Goal: Task Accomplishment & Management: Manage account settings

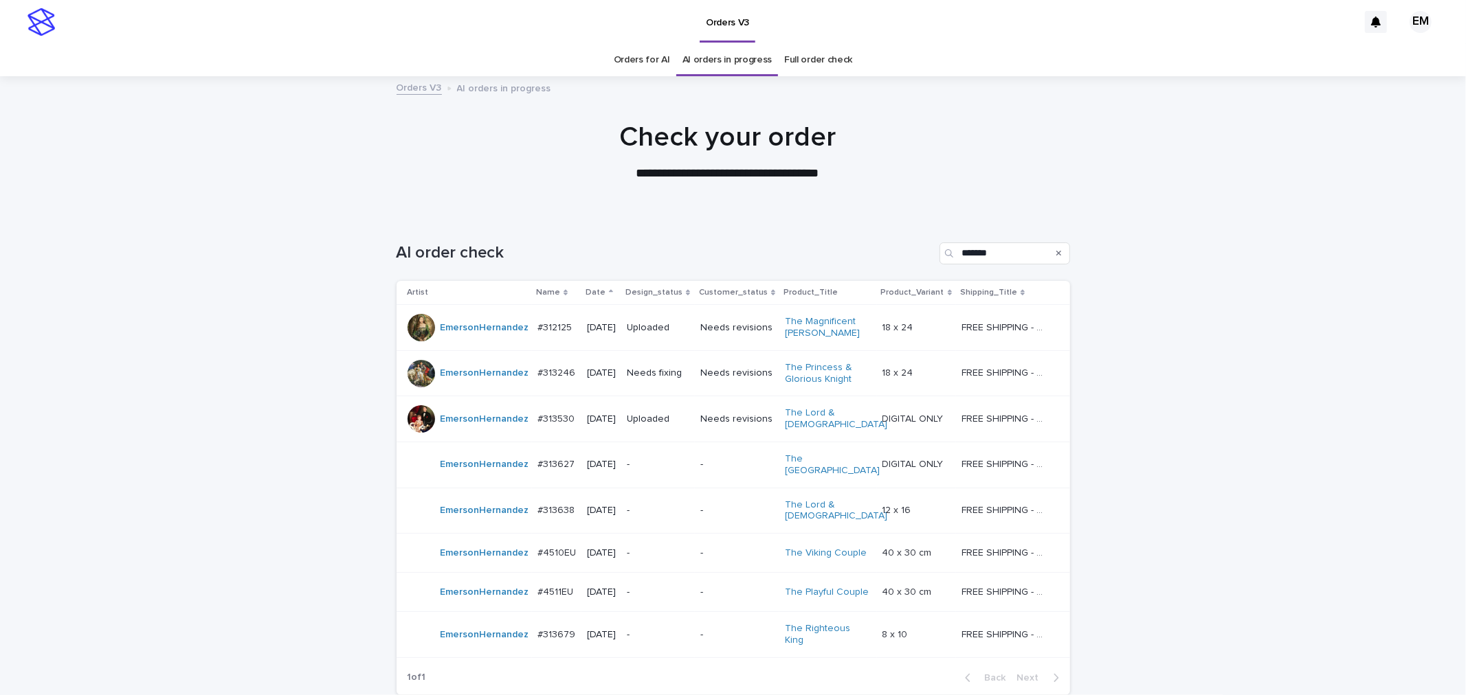
scroll to position [44, 0]
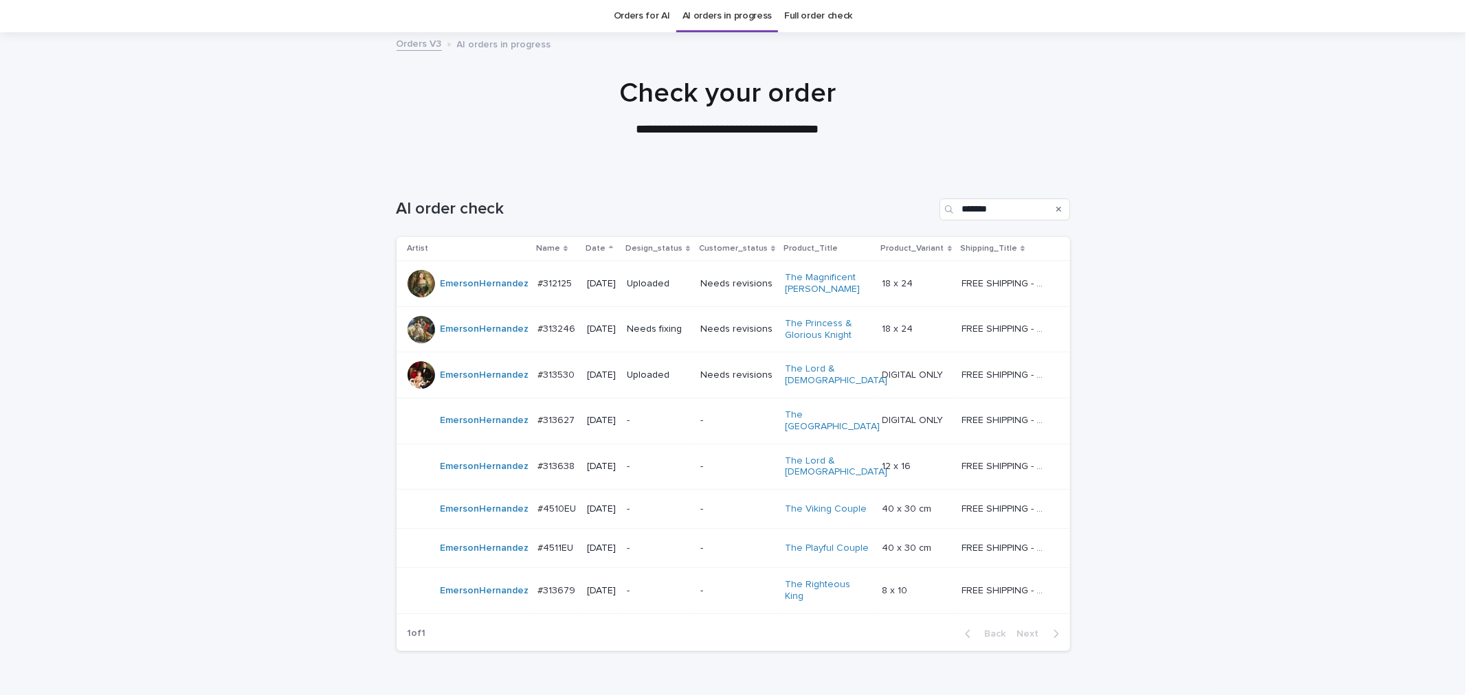
click at [1141, 635] on div "Loading... Saving… Loading... Saving… AI order check ******* Artist Name Date D…" at bounding box center [733, 451] width 1466 height 560
click at [662, 464] on p "-" at bounding box center [658, 467] width 62 height 12
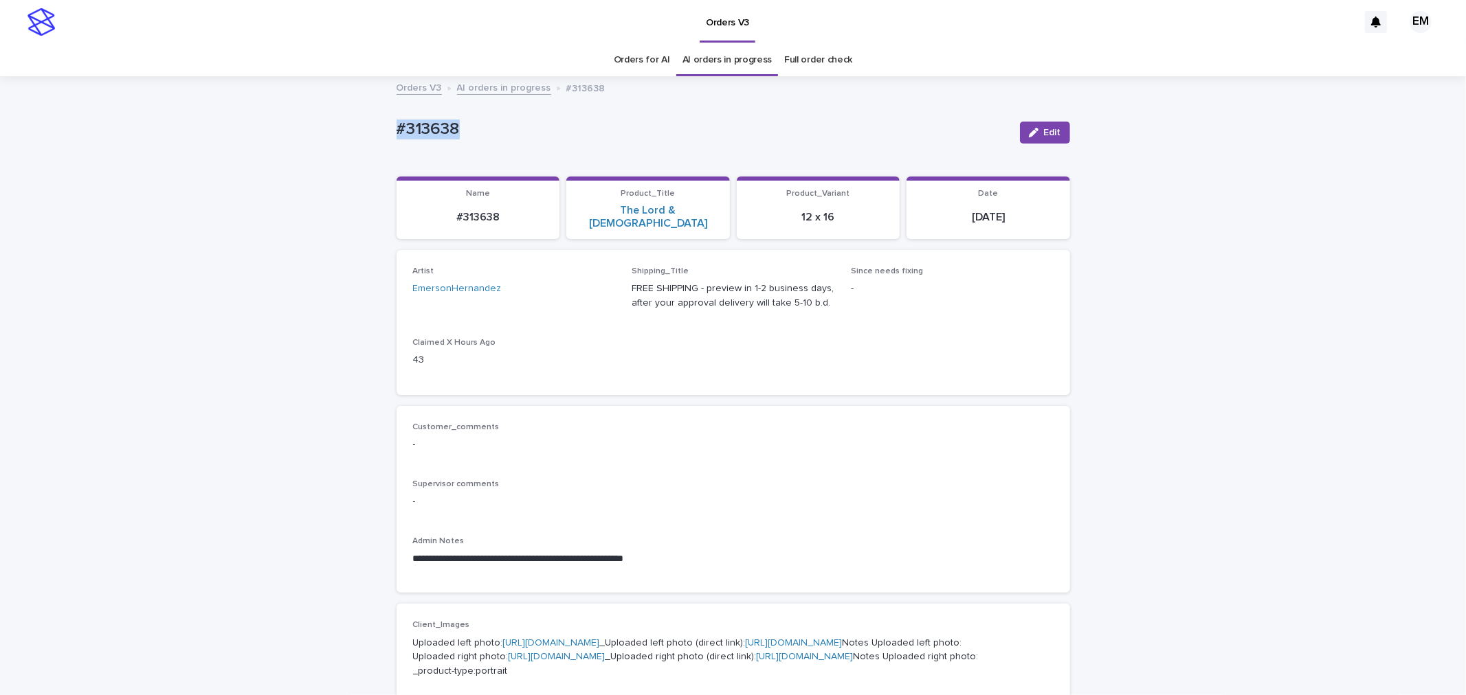
drag, startPoint x: 513, startPoint y: 131, endPoint x: 524, endPoint y: 113, distance: 21.6
click at [258, 131] on div "**********" at bounding box center [733, 708] width 1466 height 1260
copy p "#313638"
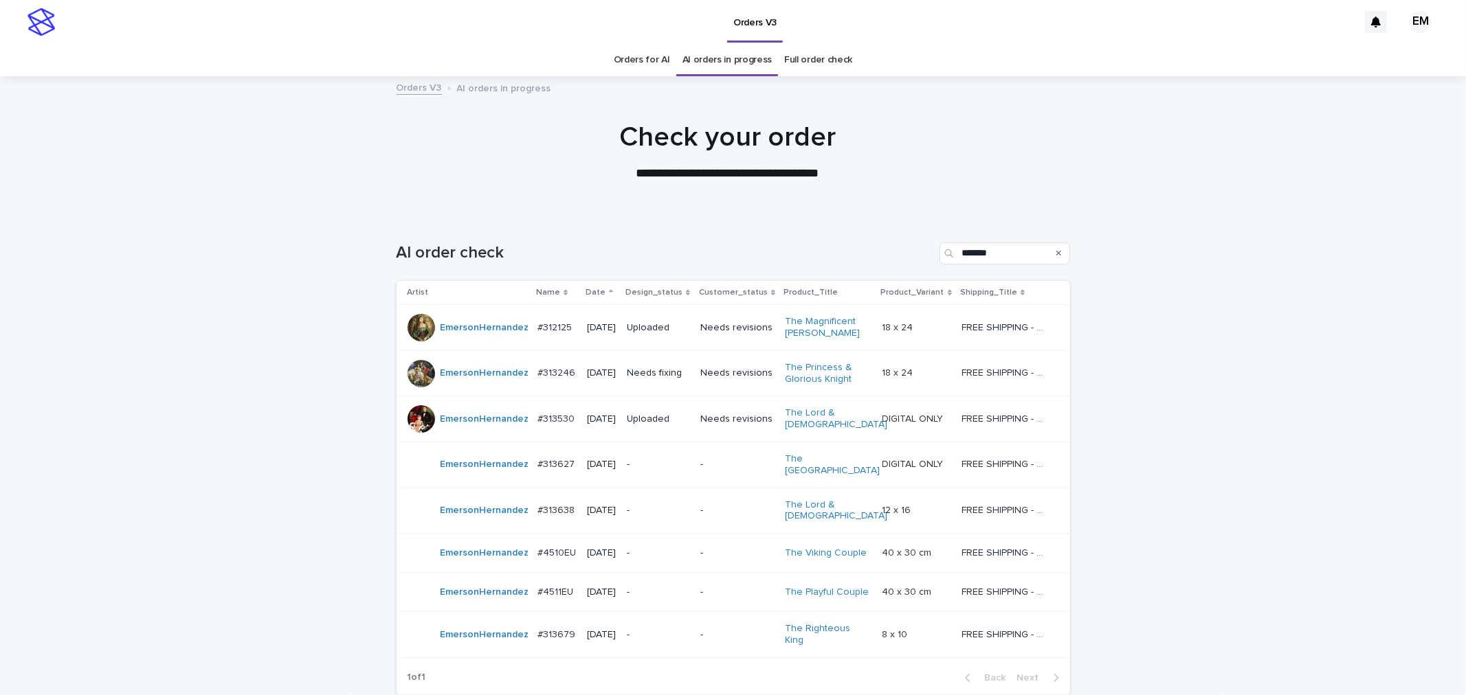
scroll to position [44, 0]
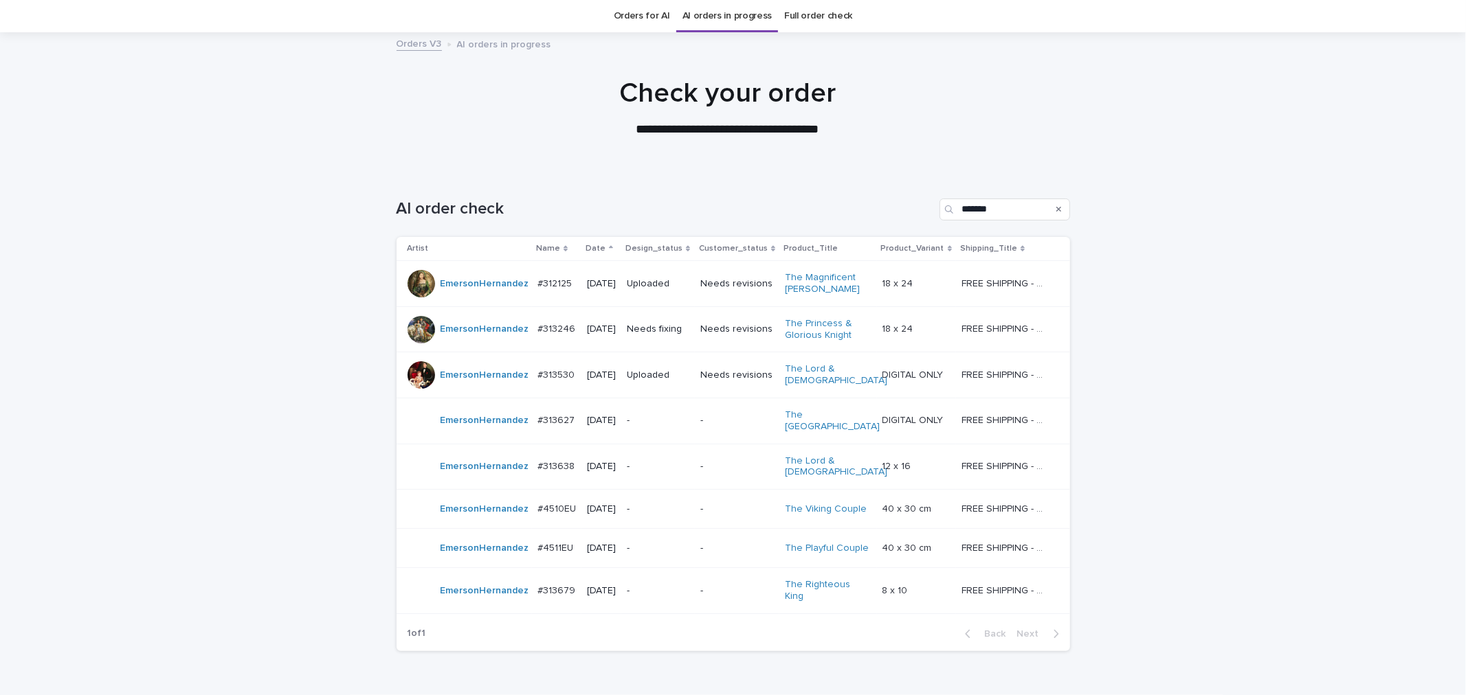
click at [657, 508] on p "-" at bounding box center [658, 510] width 62 height 12
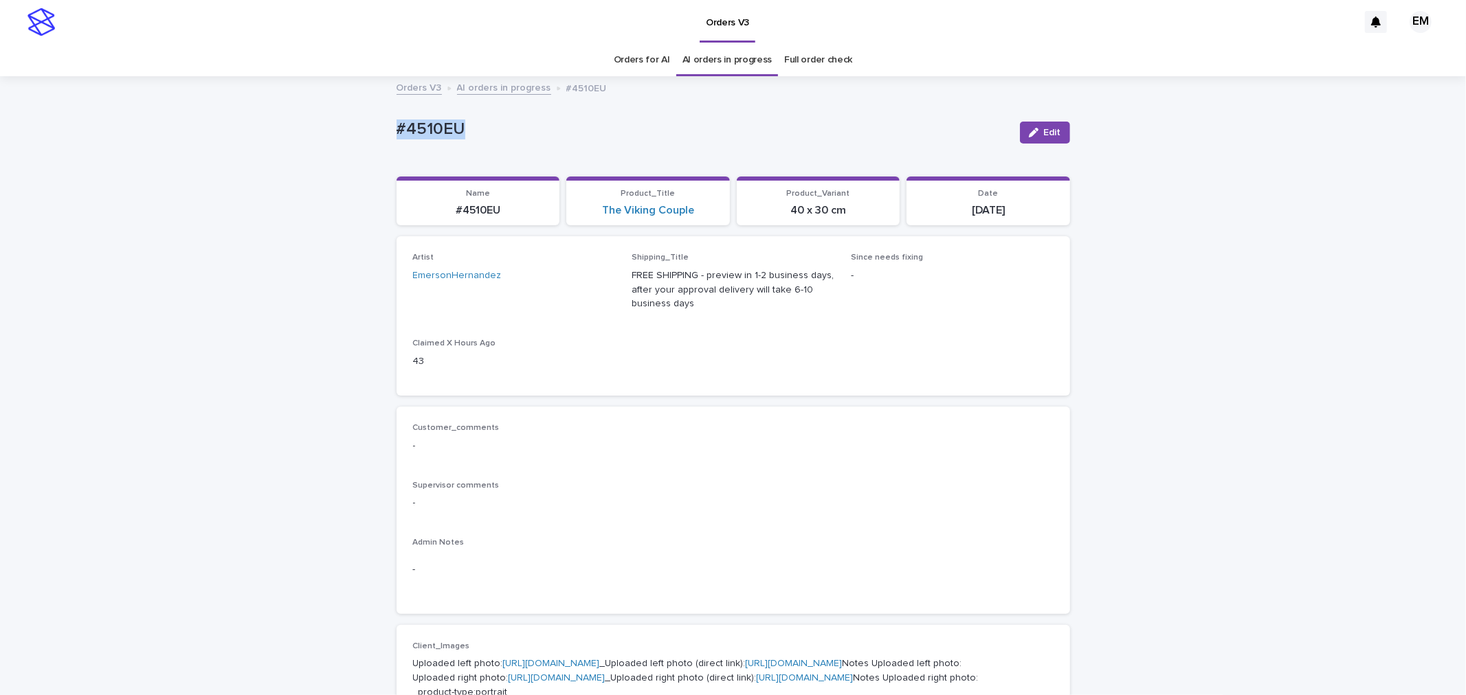
drag, startPoint x: 561, startPoint y: 134, endPoint x: 225, endPoint y: 131, distance: 336.7
copy p "#4510EU"
click at [1031, 128] on icon "button" at bounding box center [1034, 133] width 10 height 10
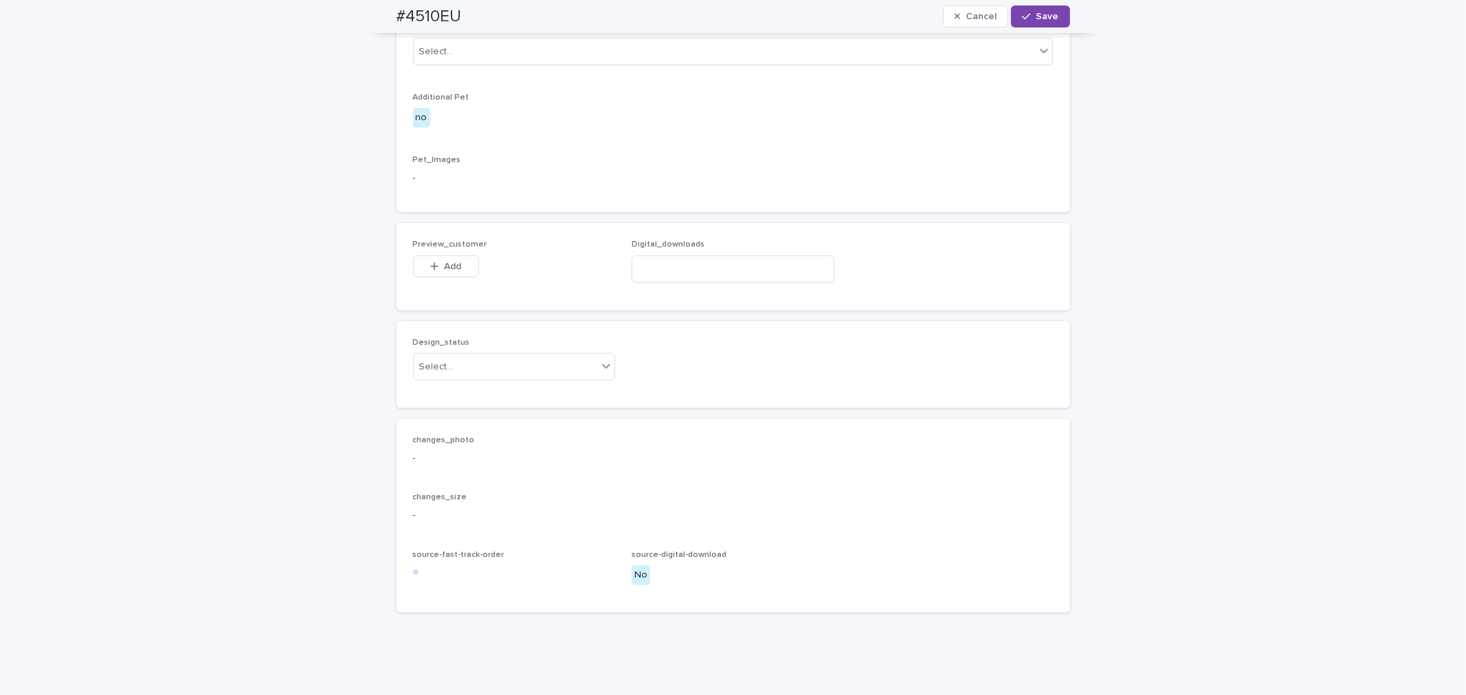
scroll to position [763, 0]
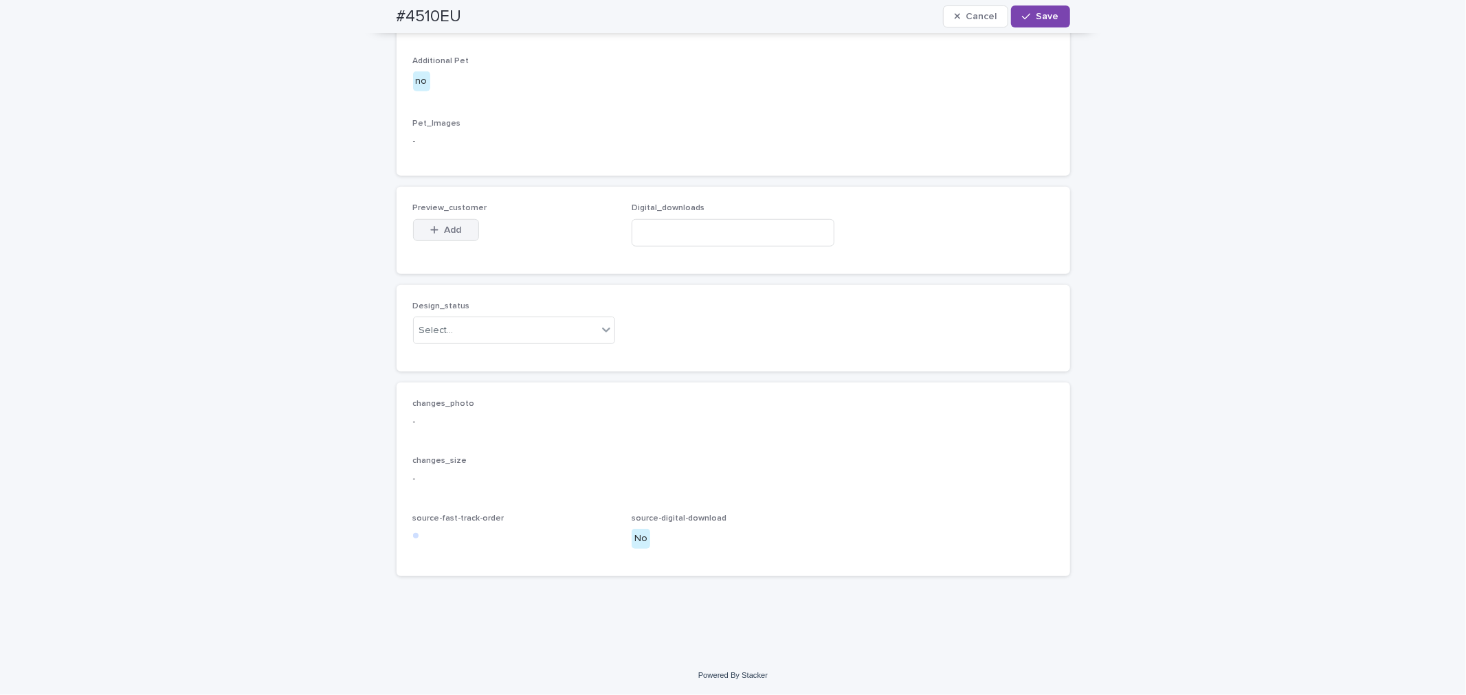
click at [444, 235] on span "Add" at bounding box center [452, 230] width 17 height 10
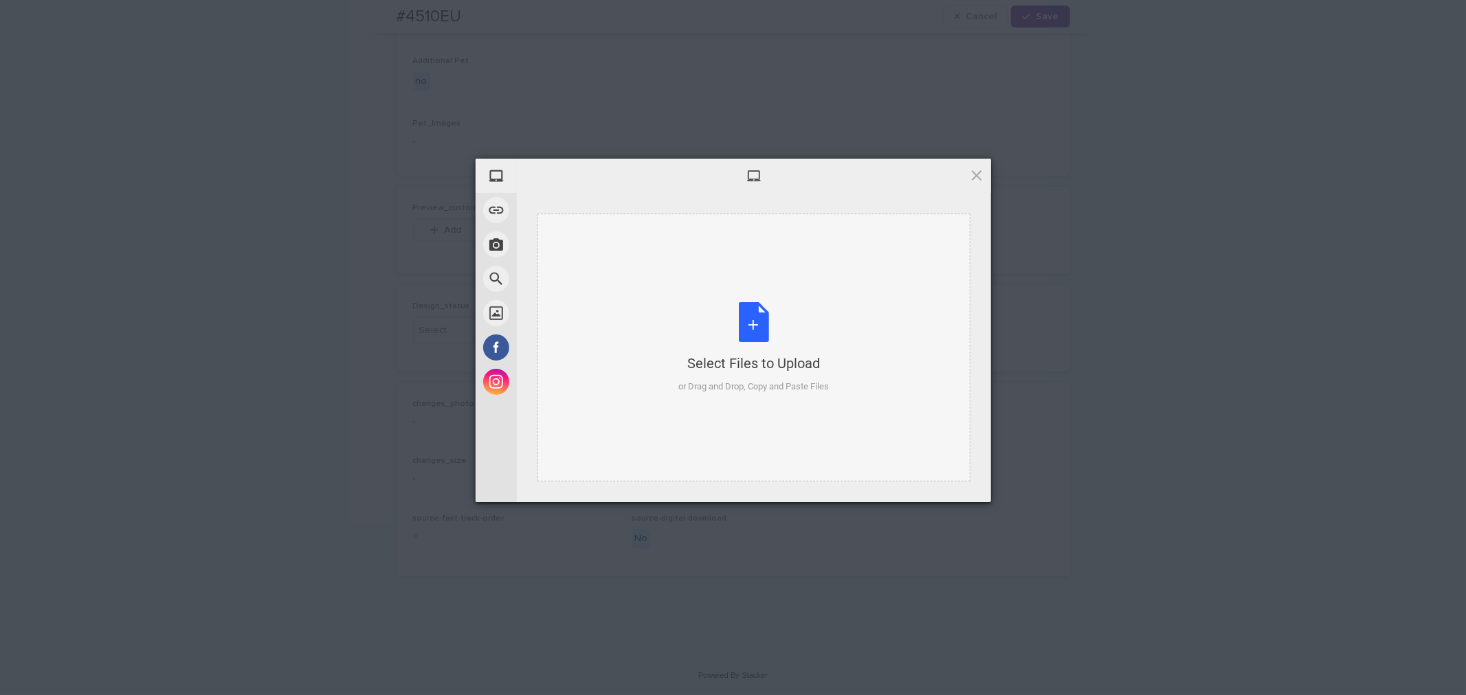
click at [640, 300] on div "Select Files to Upload or Drag and Drop, Copy and Paste Files" at bounding box center [753, 348] width 433 height 268
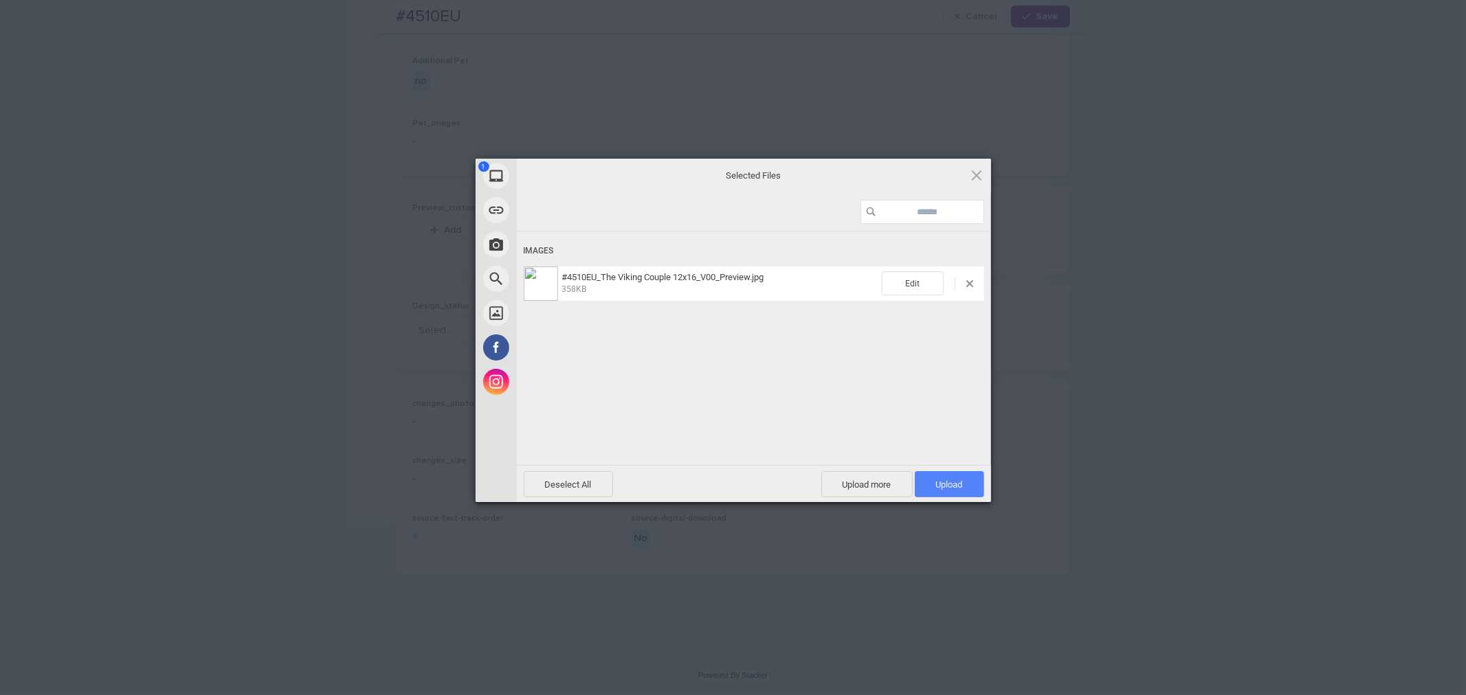
click at [953, 481] on span "Upload 1" at bounding box center [949, 484] width 69 height 26
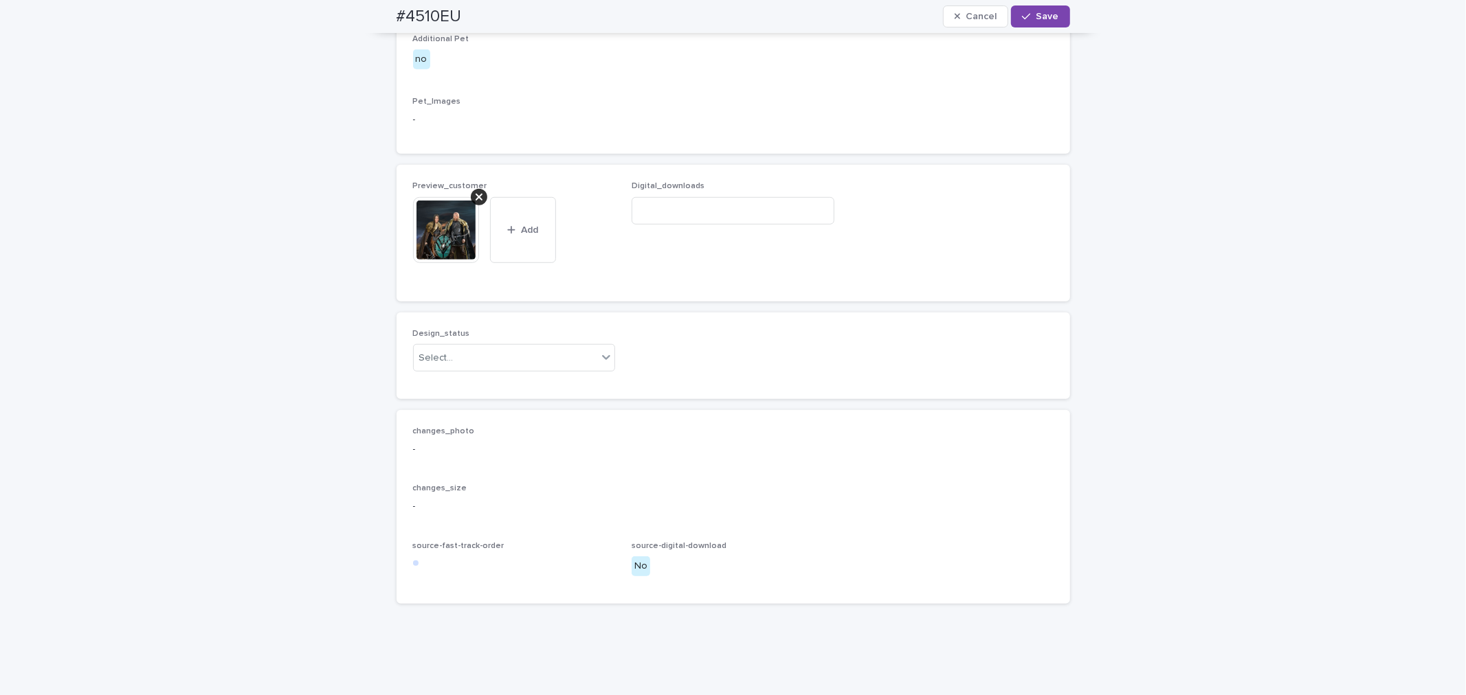
scroll to position [788, 0]
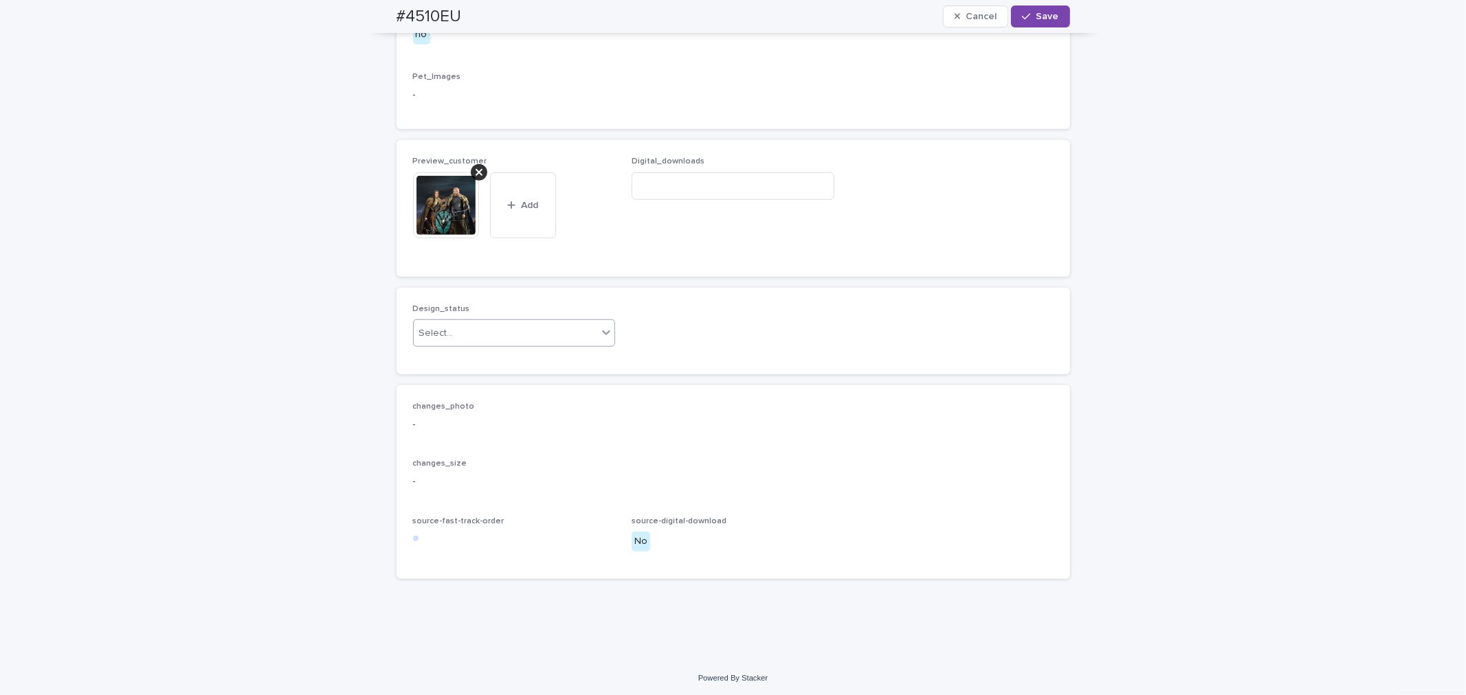
click at [503, 345] on div "Select..." at bounding box center [506, 333] width 184 height 23
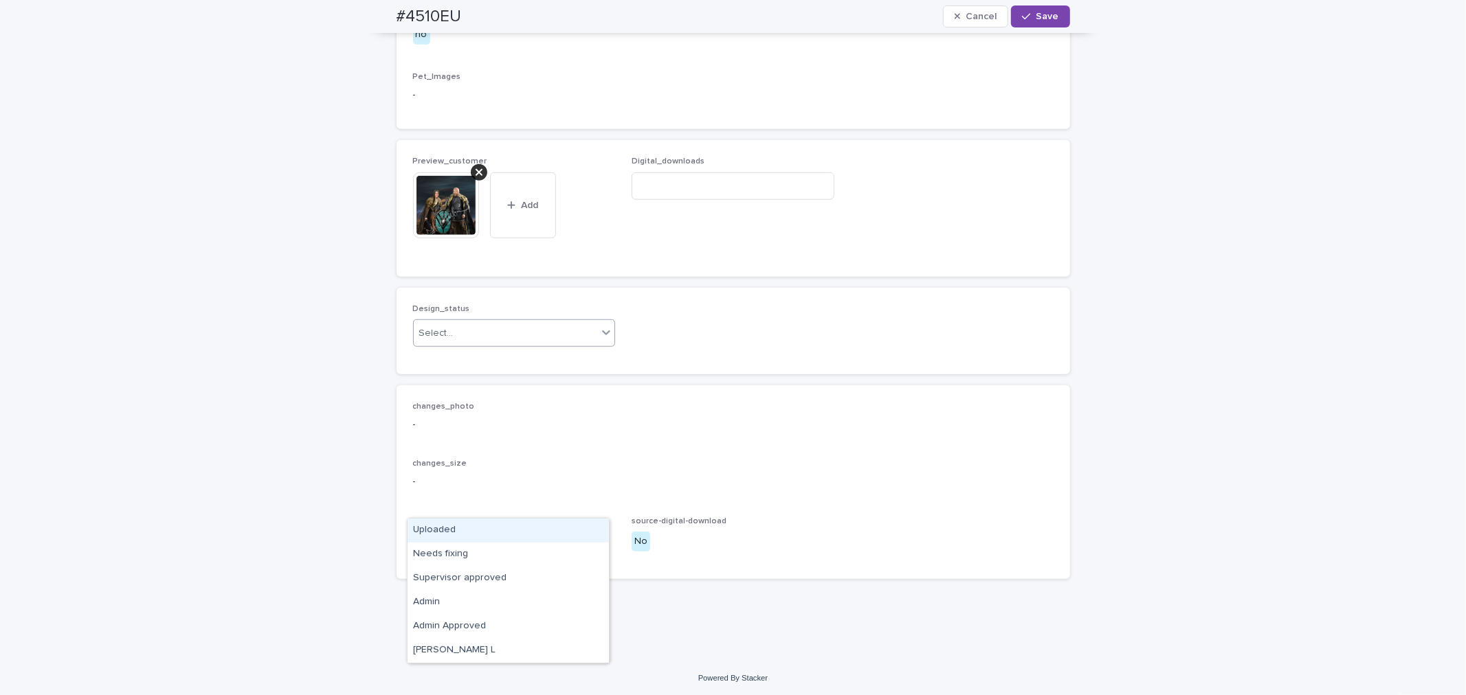
click at [480, 533] on div "Uploaded" at bounding box center [507, 531] width 201 height 24
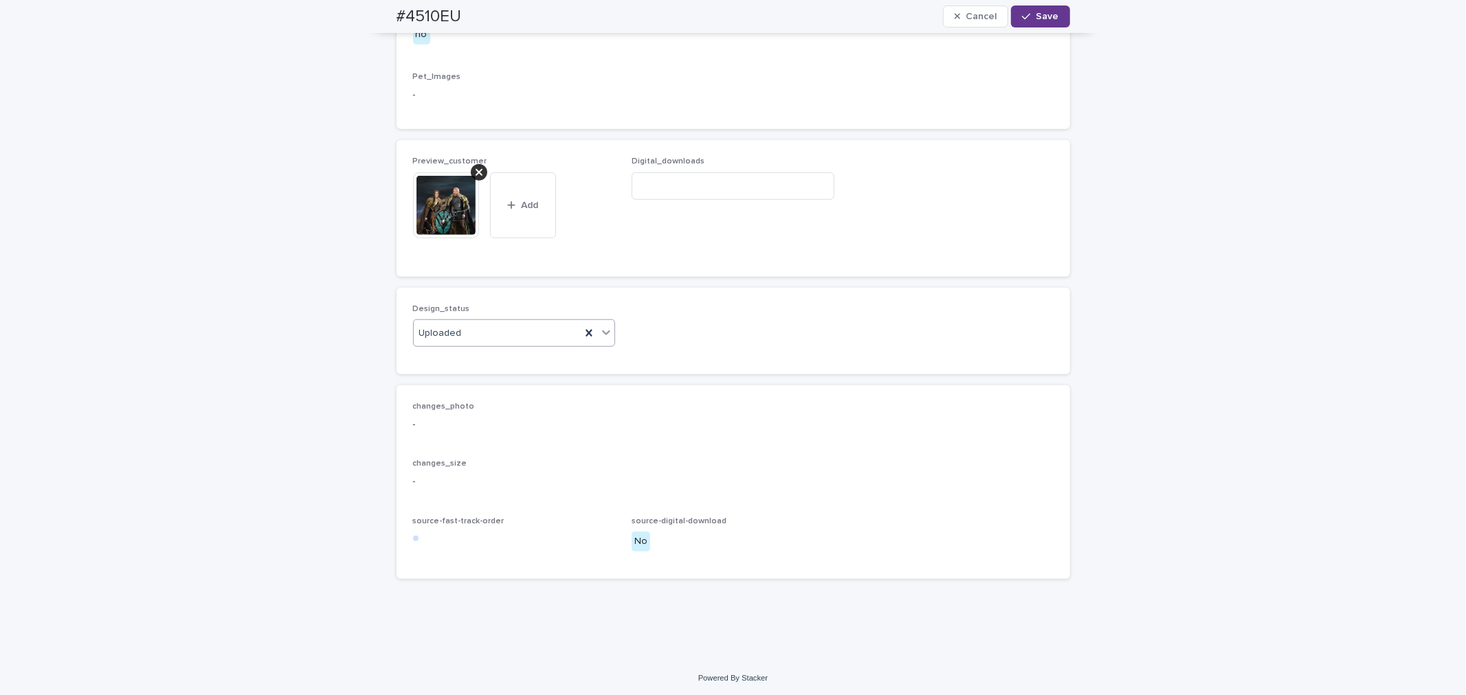
click at [1035, 7] on button "Save" at bounding box center [1040, 16] width 58 height 22
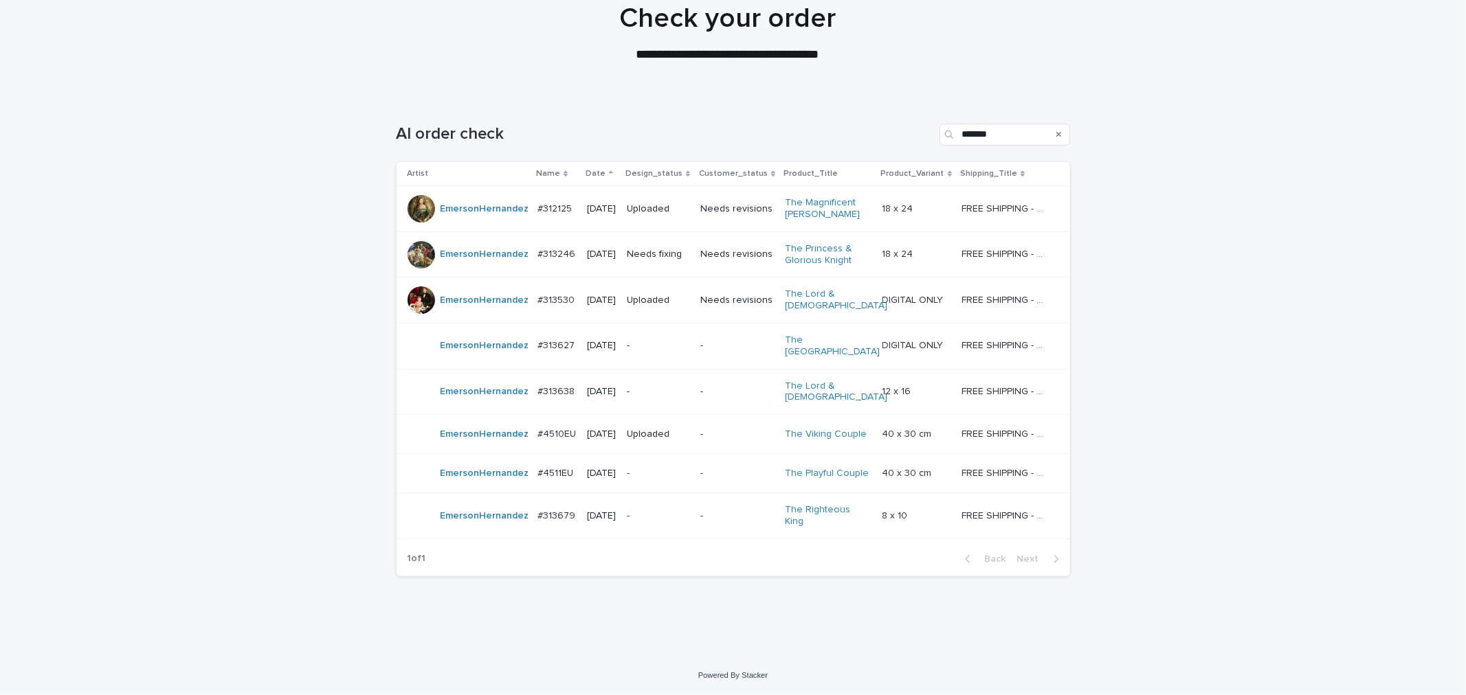
scroll to position [44, 0]
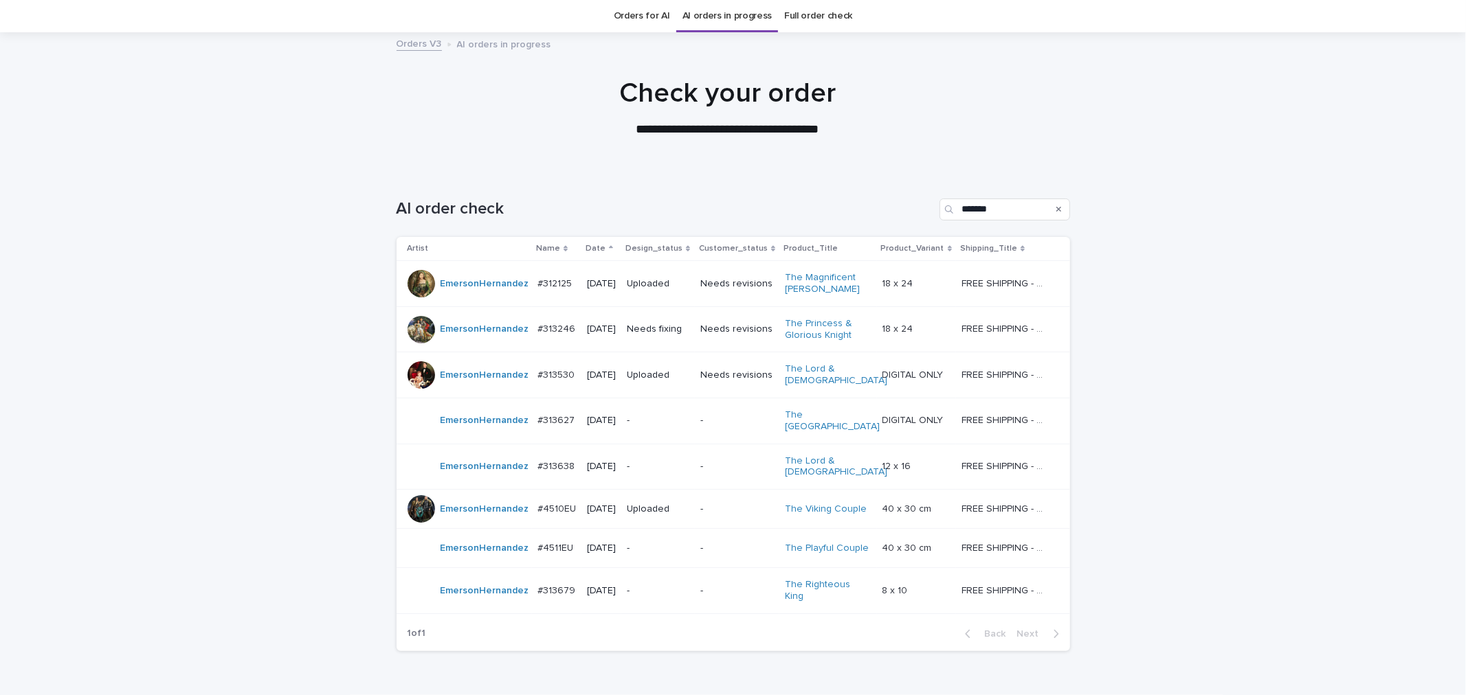
click at [673, 469] on p "-" at bounding box center [658, 467] width 62 height 12
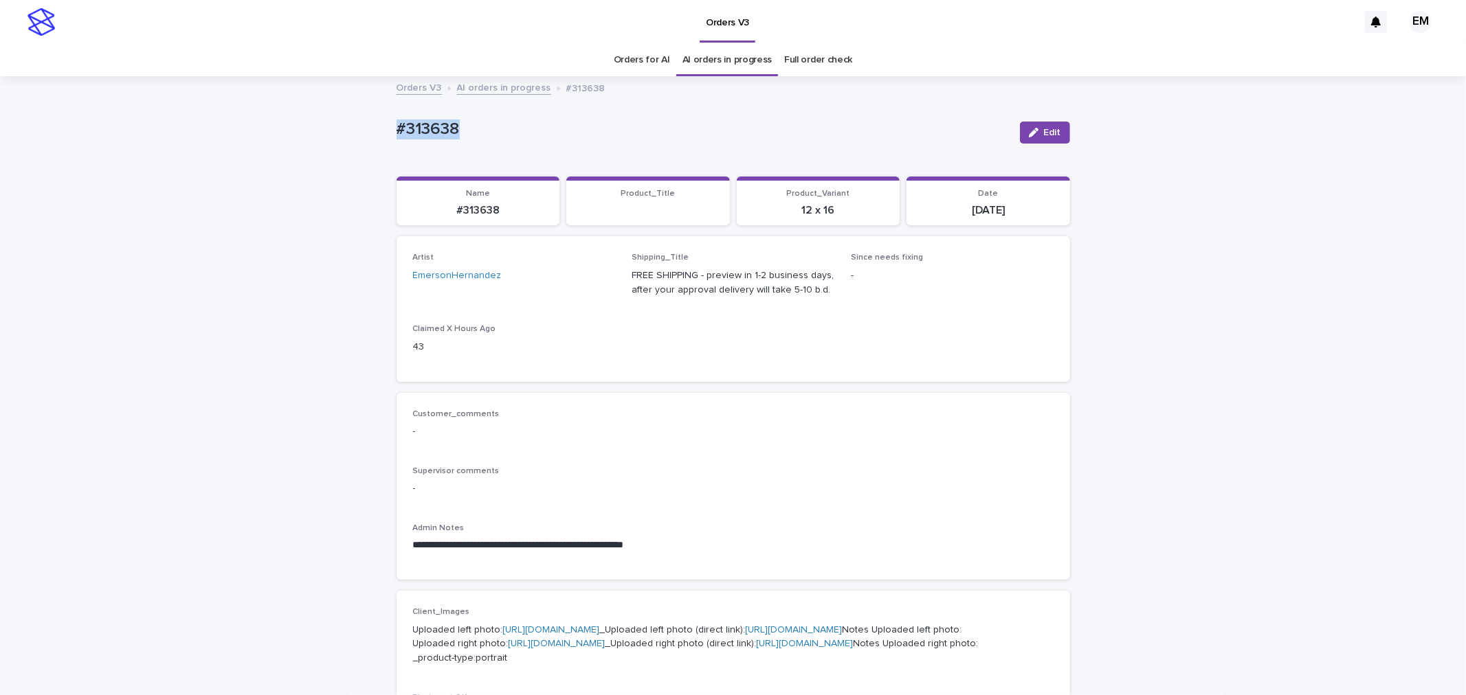
drag, startPoint x: 352, startPoint y: 125, endPoint x: 311, endPoint y: 133, distance: 41.9
click at [302, 128] on div "**********" at bounding box center [733, 701] width 1466 height 1246
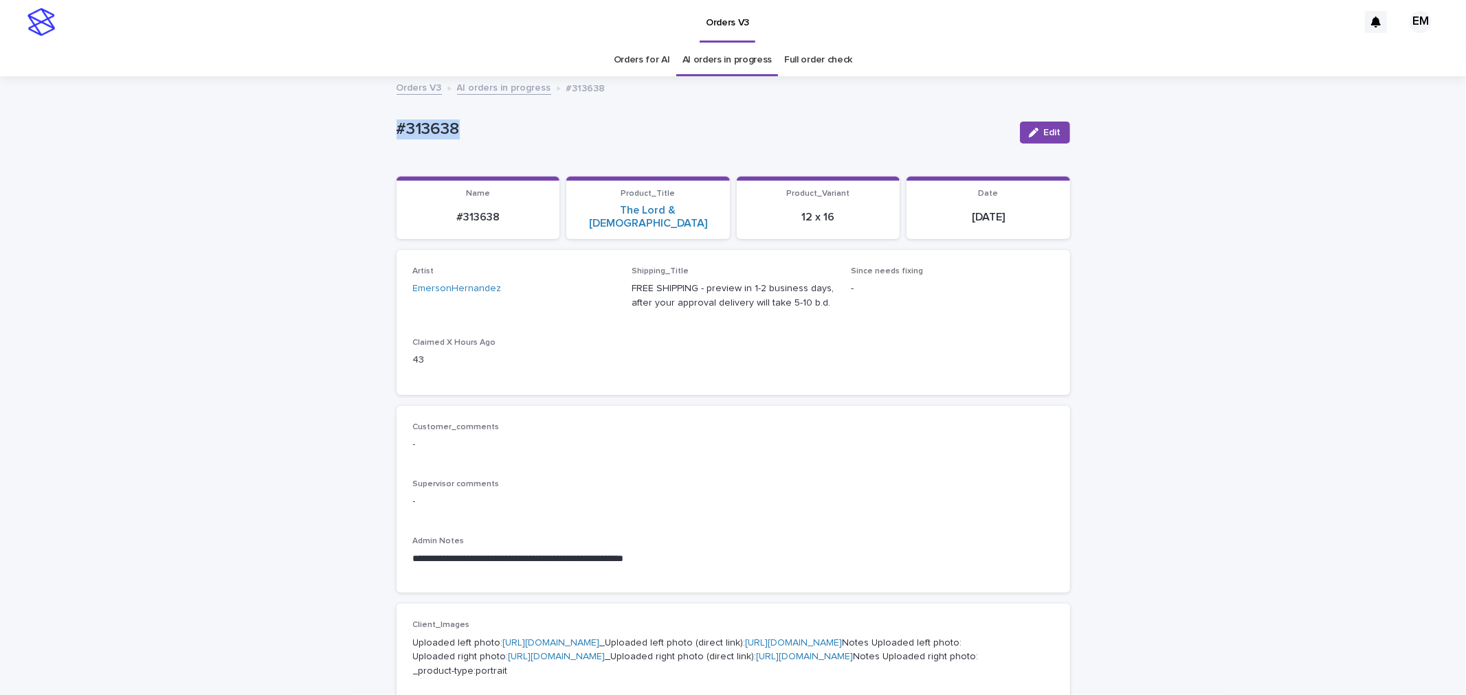
copy p "#313638"
click at [1029, 132] on icon "button" at bounding box center [1034, 133] width 10 height 10
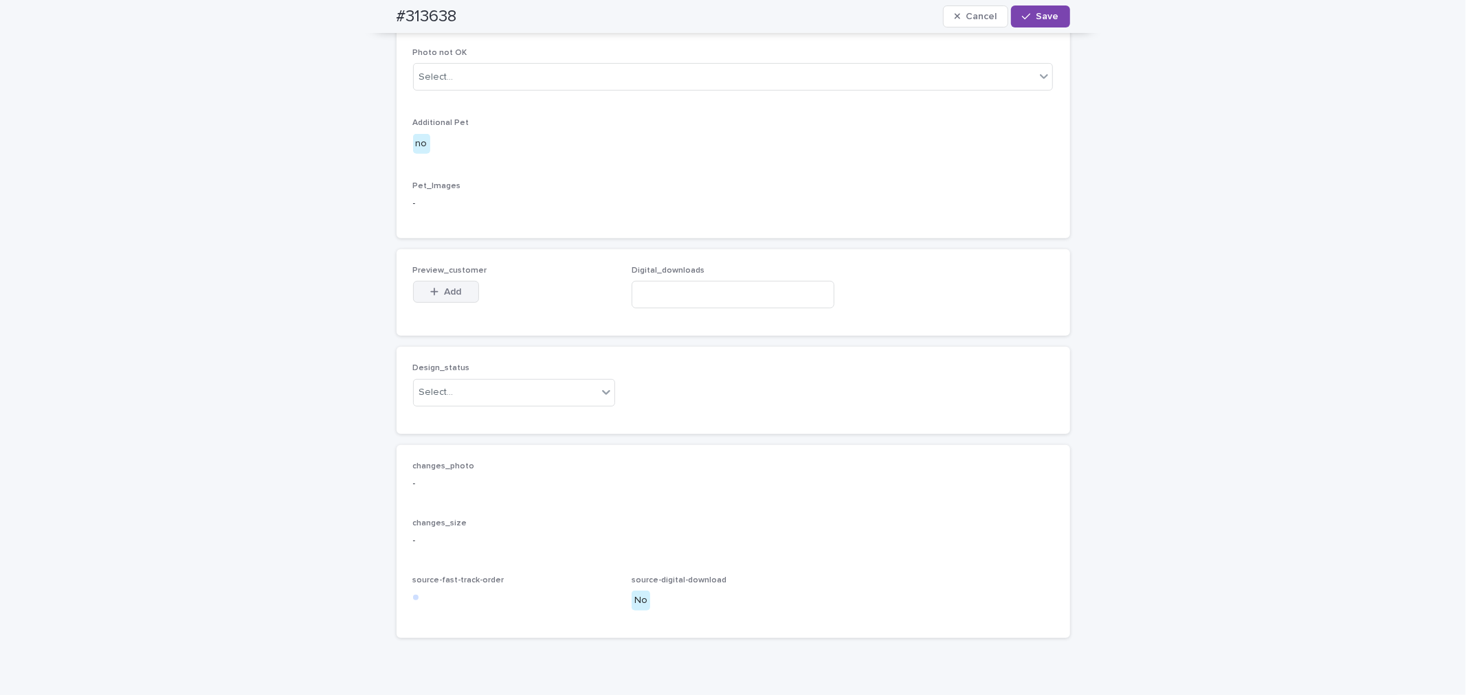
scroll to position [662, 0]
click at [448, 300] on button "Add" at bounding box center [446, 289] width 66 height 22
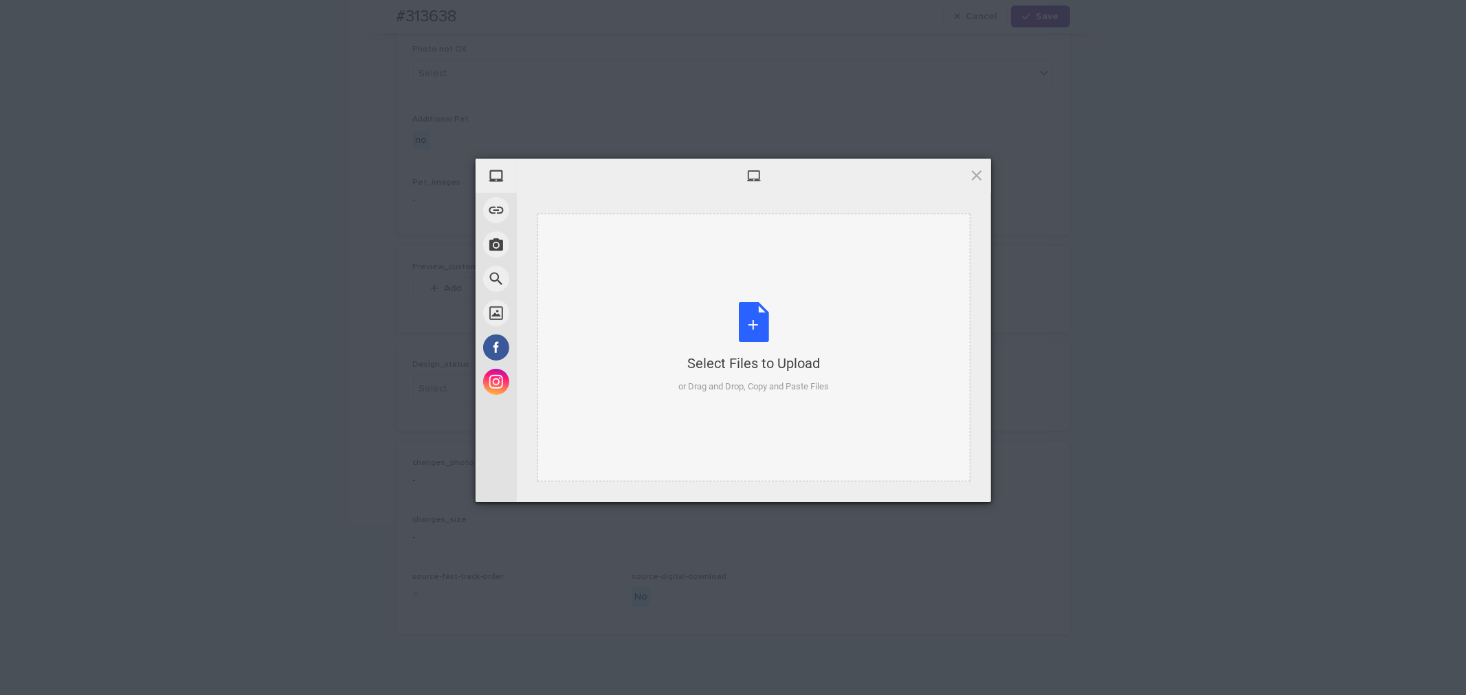
click at [697, 306] on div "Select Files to Upload or Drag and Drop, Copy and Paste Files" at bounding box center [753, 347] width 150 height 91
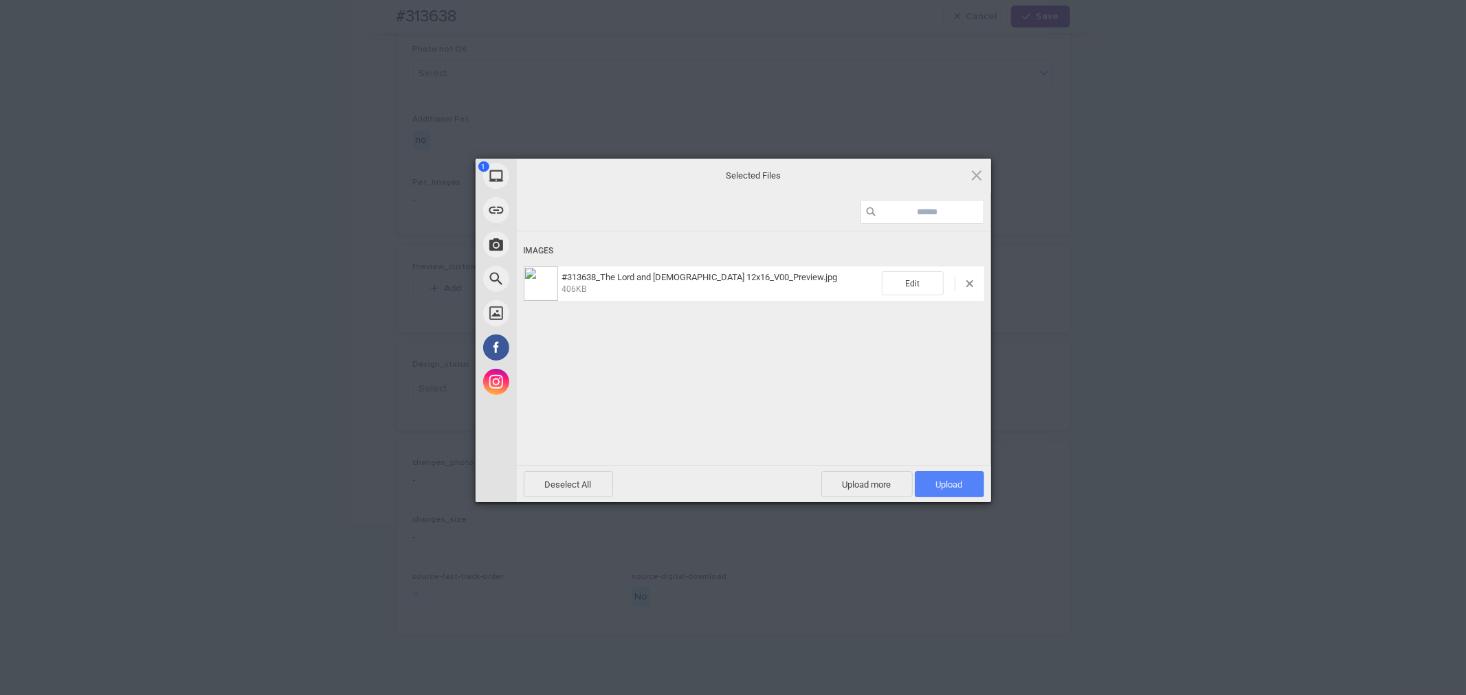
click at [960, 481] on span "Upload 1" at bounding box center [949, 485] width 27 height 10
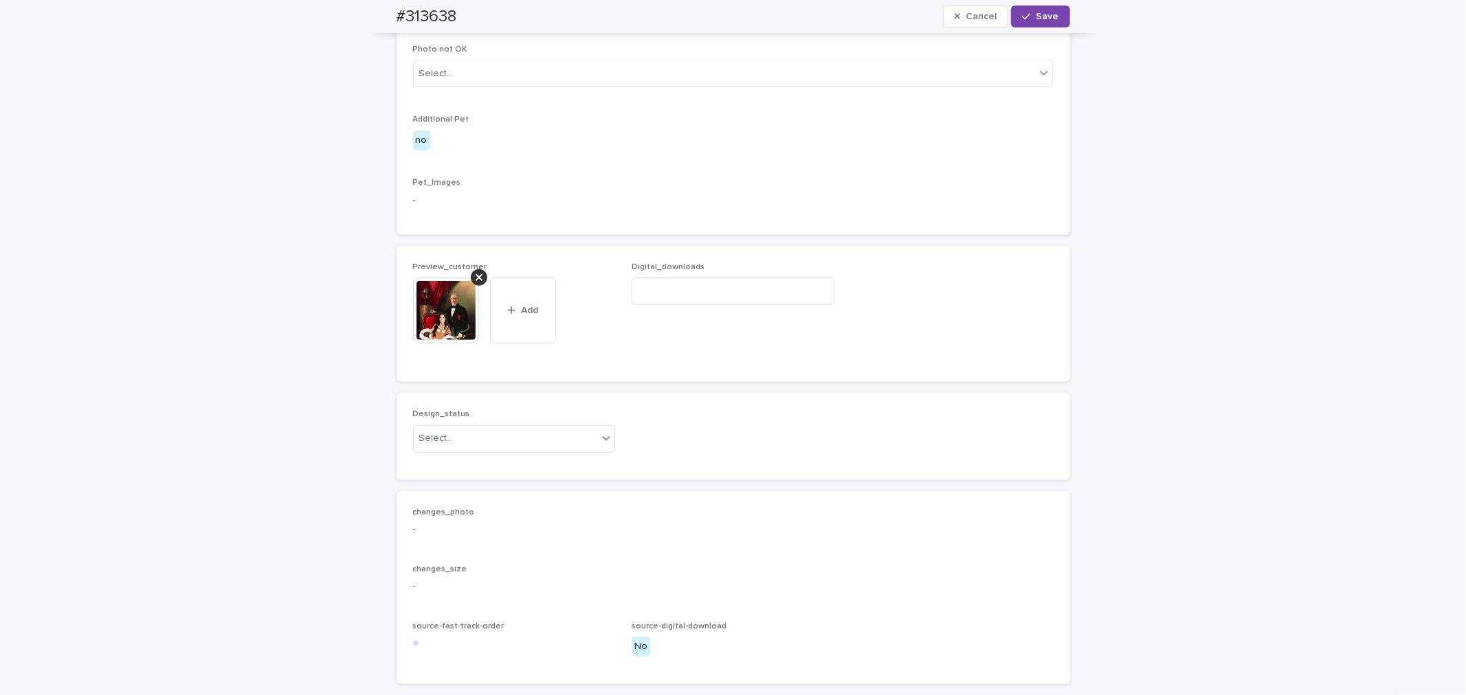
scroll to position [686, 0]
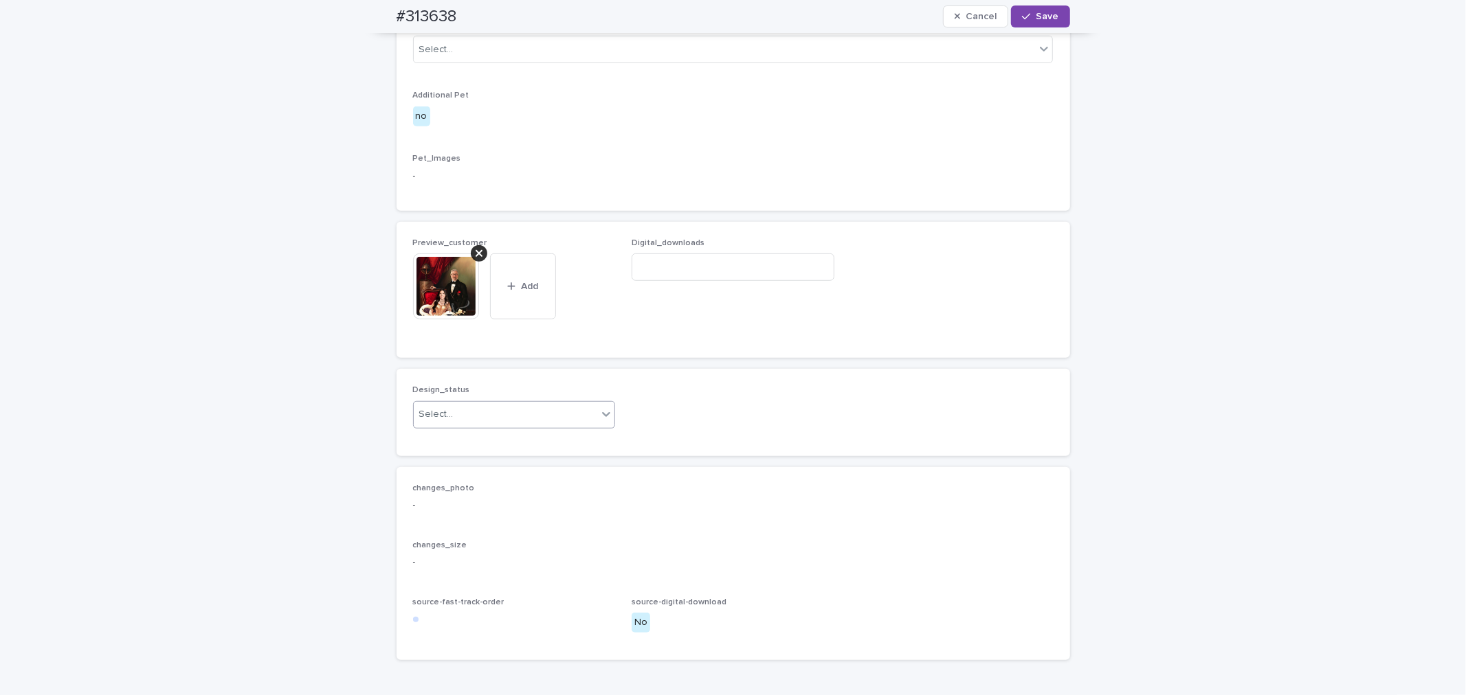
drag, startPoint x: 546, startPoint y: 559, endPoint x: 530, endPoint y: 570, distance: 19.8
click at [546, 426] on div "Select..." at bounding box center [506, 414] width 184 height 23
click at [526, 574] on div "Uploaded" at bounding box center [507, 584] width 201 height 24
drag, startPoint x: 1045, startPoint y: 19, endPoint x: 841, endPoint y: 0, distance: 204.9
click at [1044, 19] on span "Save" at bounding box center [1047, 17] width 23 height 10
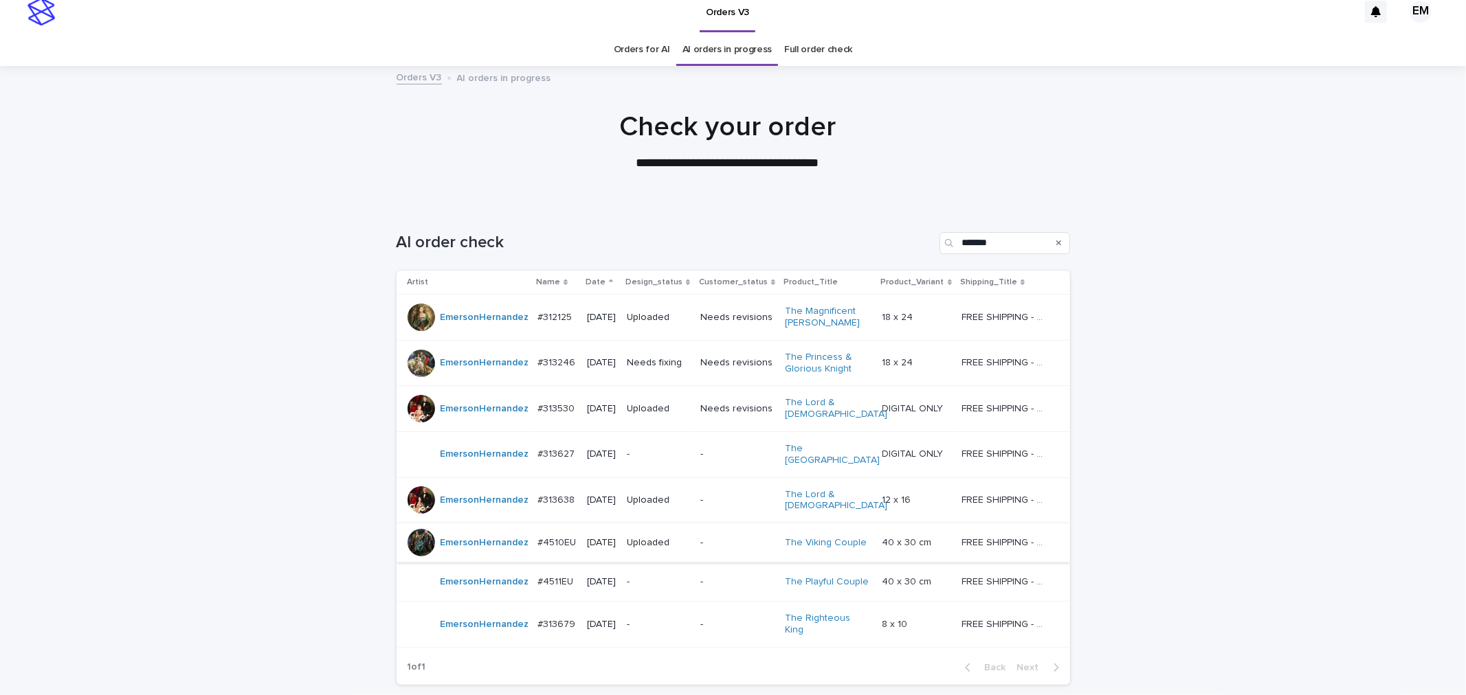
scroll to position [44, 0]
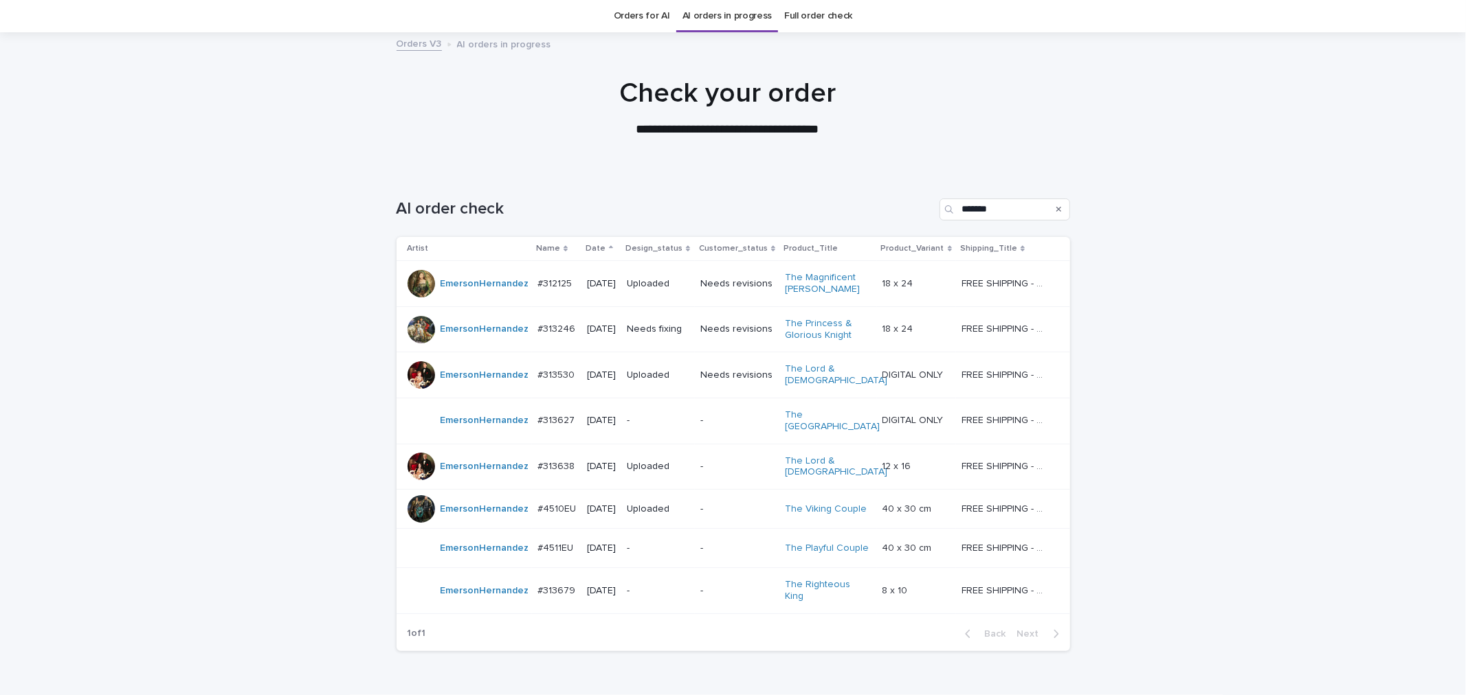
click at [671, 419] on p "-" at bounding box center [658, 421] width 62 height 12
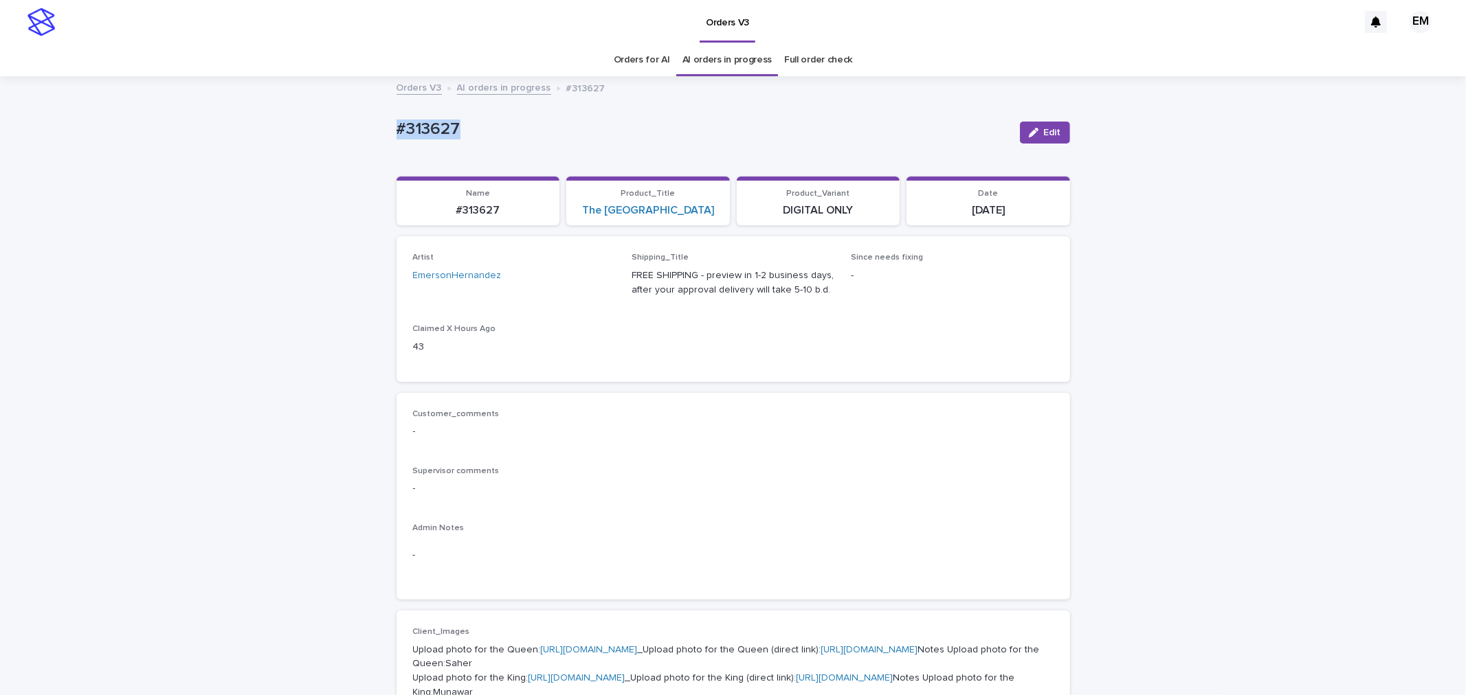
drag, startPoint x: 337, startPoint y: 135, endPoint x: 576, endPoint y: 114, distance: 240.0
copy p "#313627"
click at [1044, 129] on span "Edit" at bounding box center [1052, 133] width 17 height 10
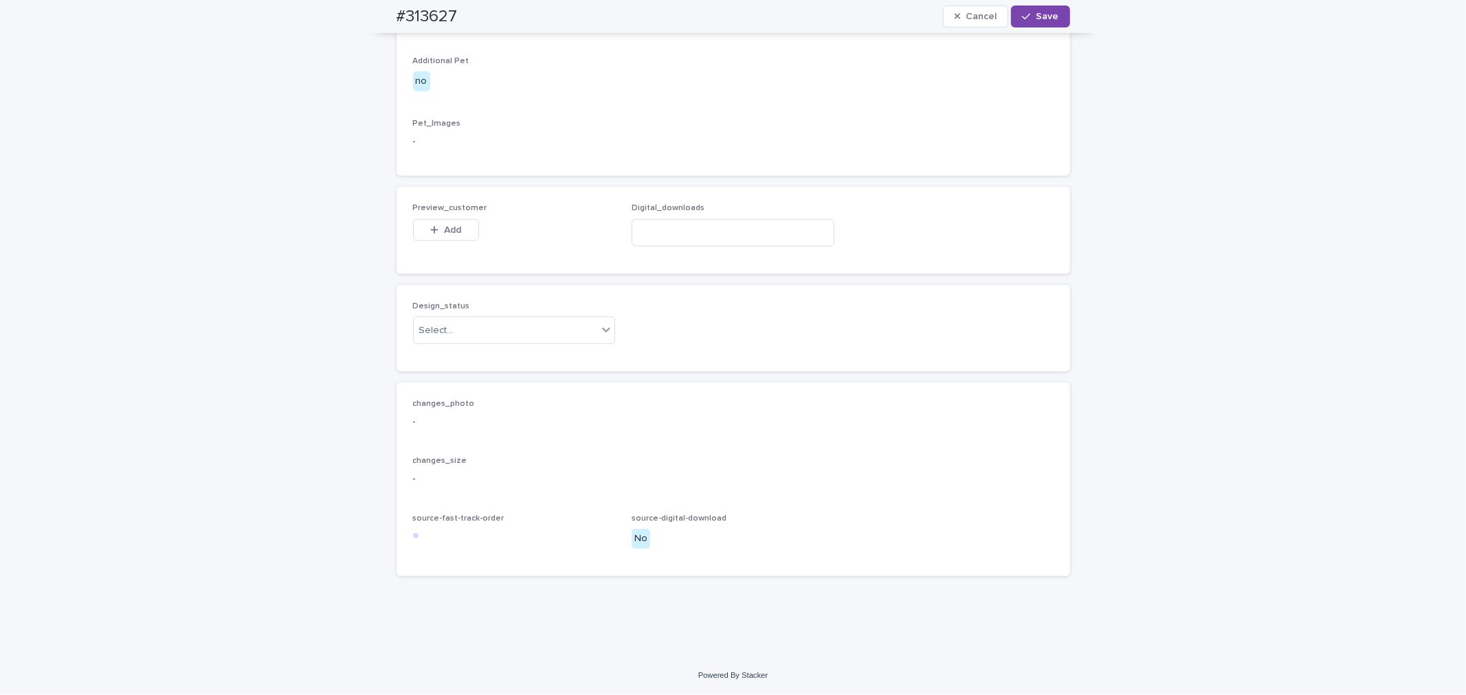
scroll to position [864, 0]
click at [436, 235] on div "button" at bounding box center [437, 230] width 14 height 10
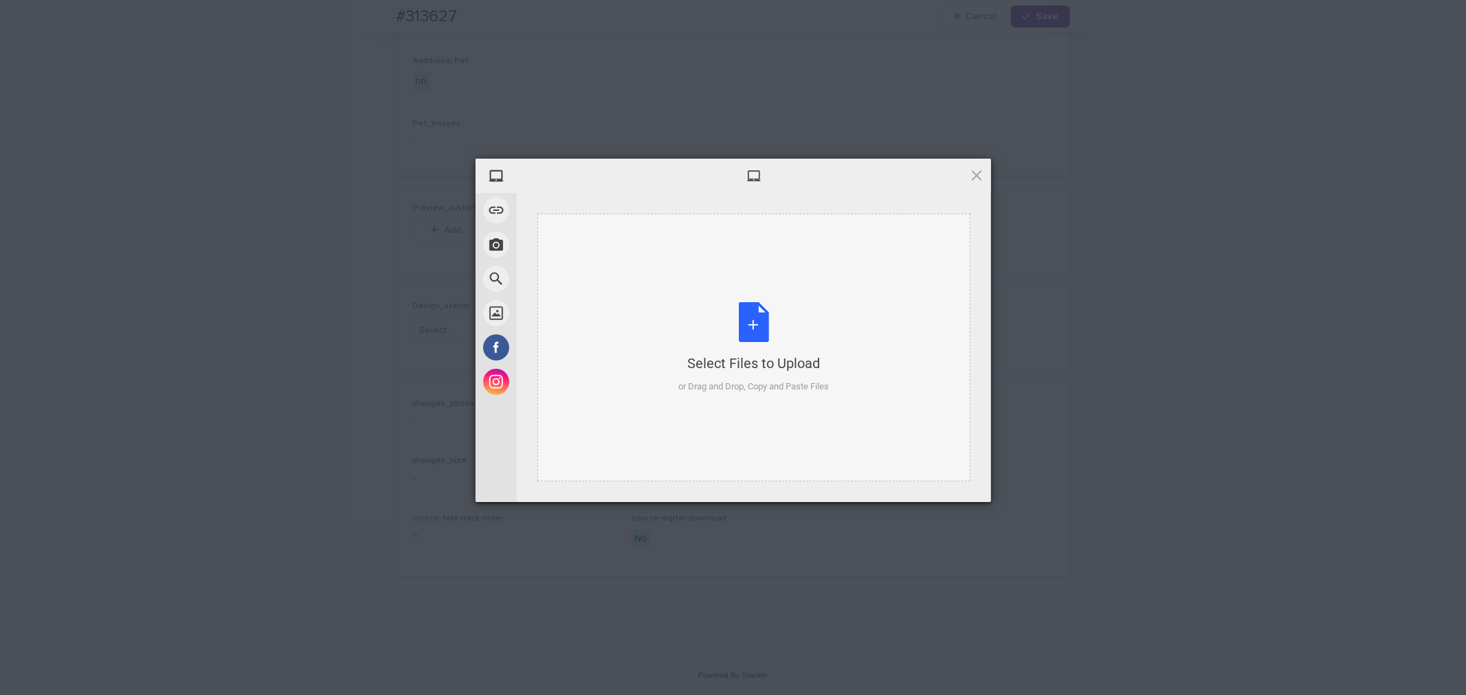
click at [654, 354] on div "Select Files to Upload or Drag and Drop, Copy and Paste Files" at bounding box center [753, 348] width 433 height 268
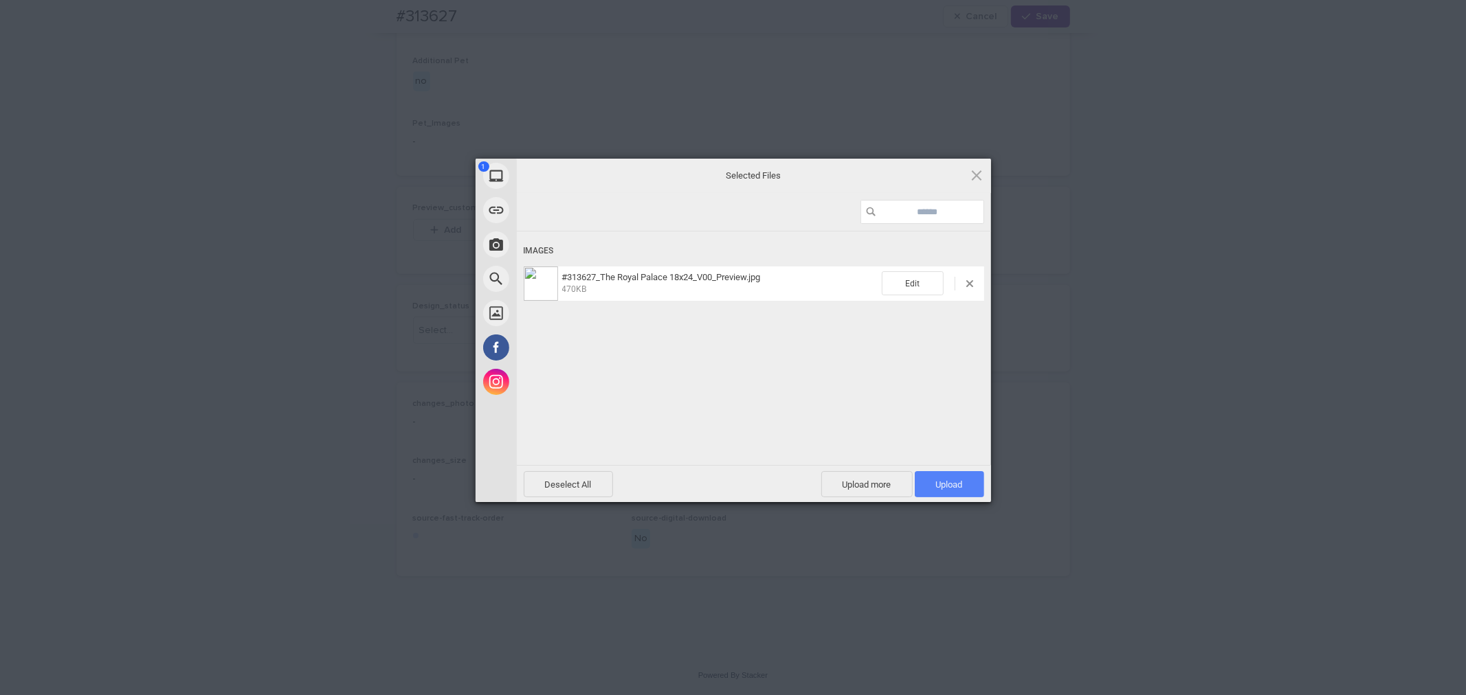
click at [939, 480] on span "Upload 1" at bounding box center [949, 485] width 27 height 10
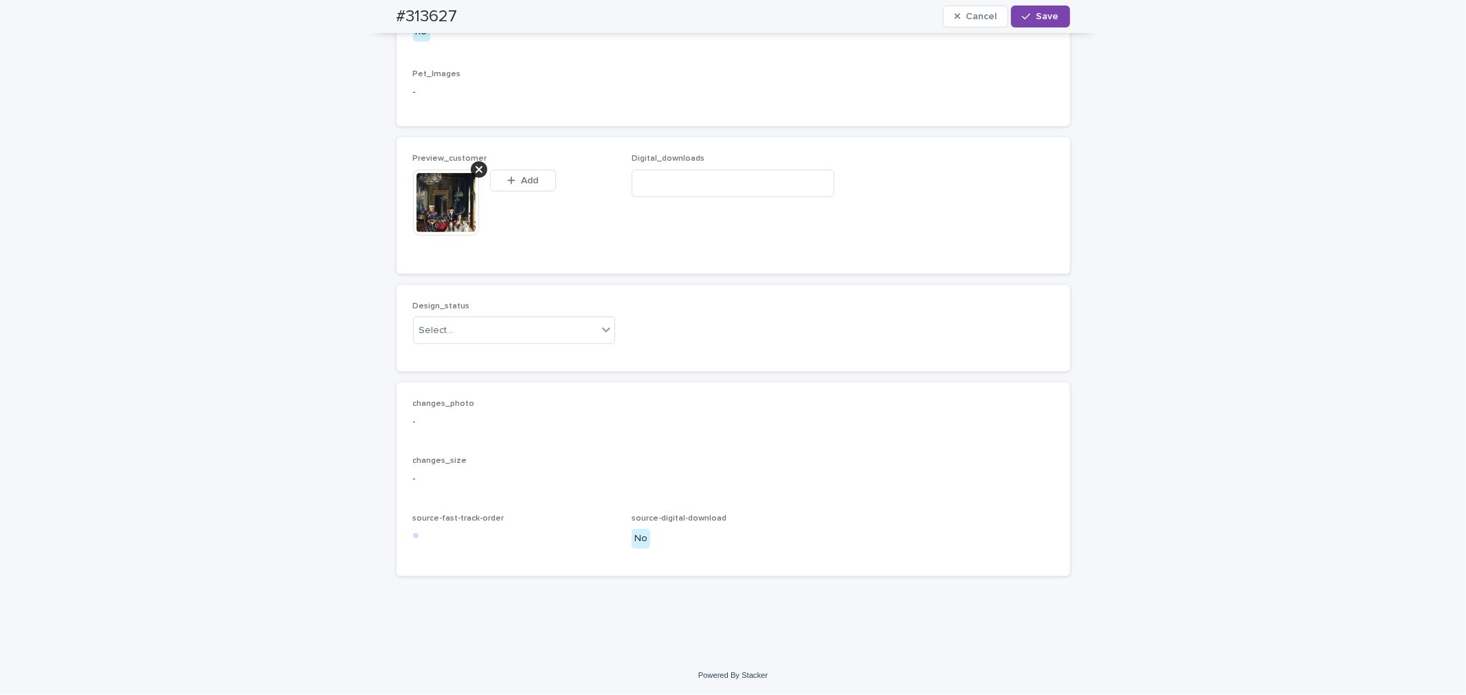
scroll to position [889, 0]
click at [462, 342] on div "Select..." at bounding box center [506, 331] width 184 height 23
click at [466, 440] on div "Uploaded" at bounding box center [507, 442] width 201 height 24
click at [702, 197] on input at bounding box center [732, 183] width 203 height 27
paste input "**********"
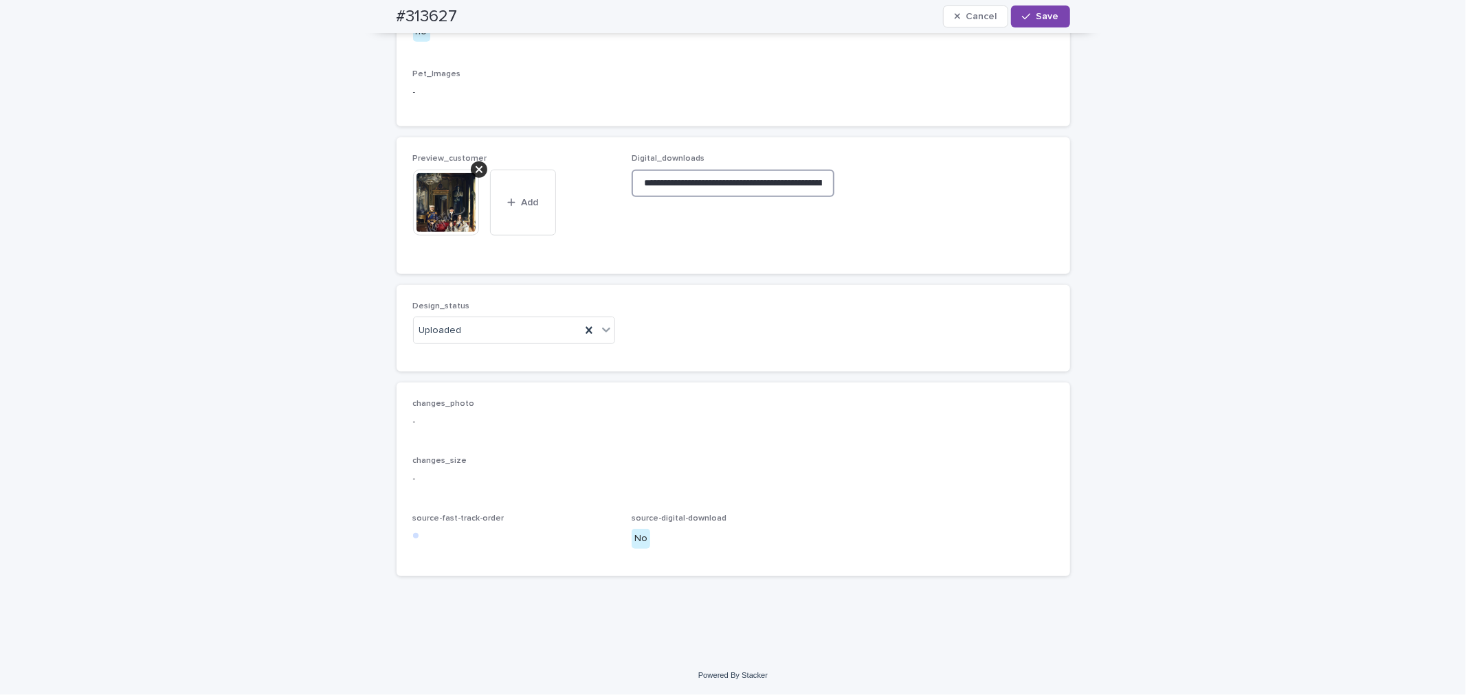
scroll to position [0, 206]
type input "**********"
click at [1036, 21] on span "Save" at bounding box center [1047, 17] width 23 height 10
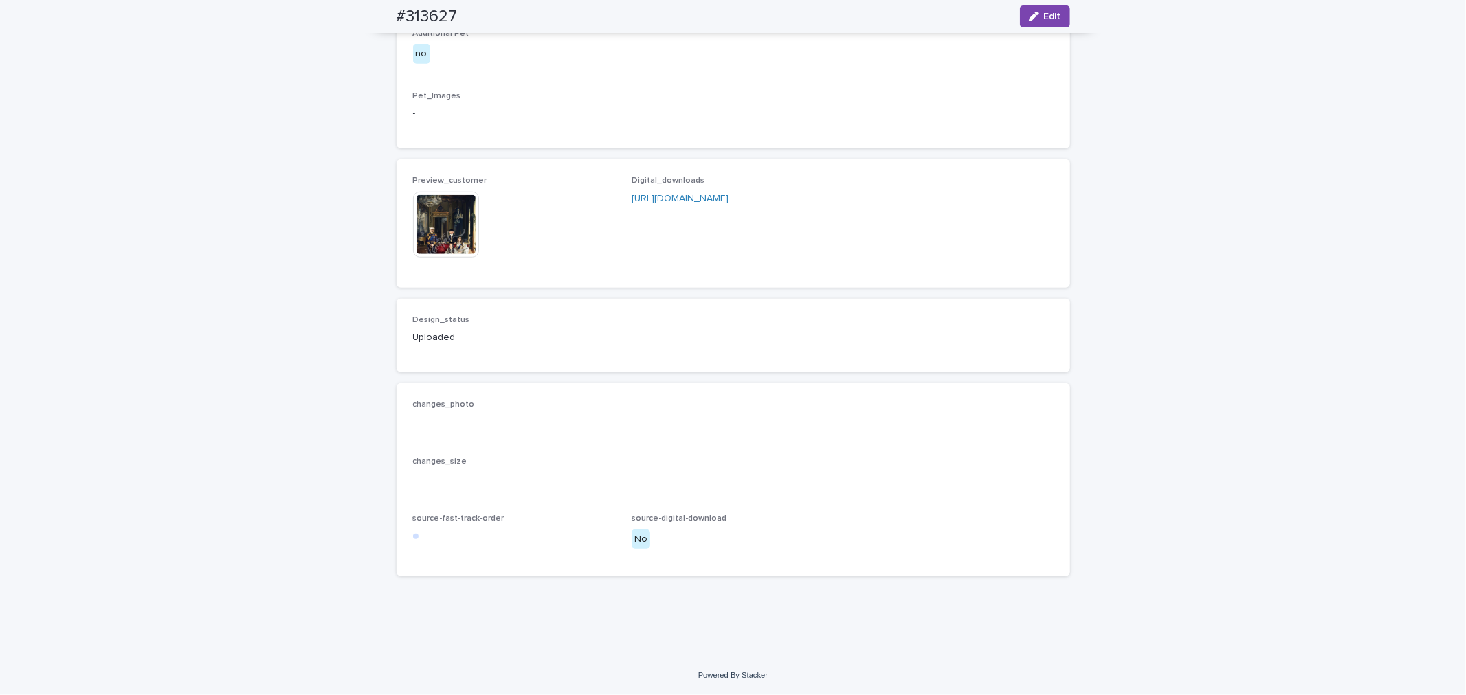
scroll to position [873, 0]
drag, startPoint x: 904, startPoint y: 187, endPoint x: 903, endPoint y: 179, distance: 7.7
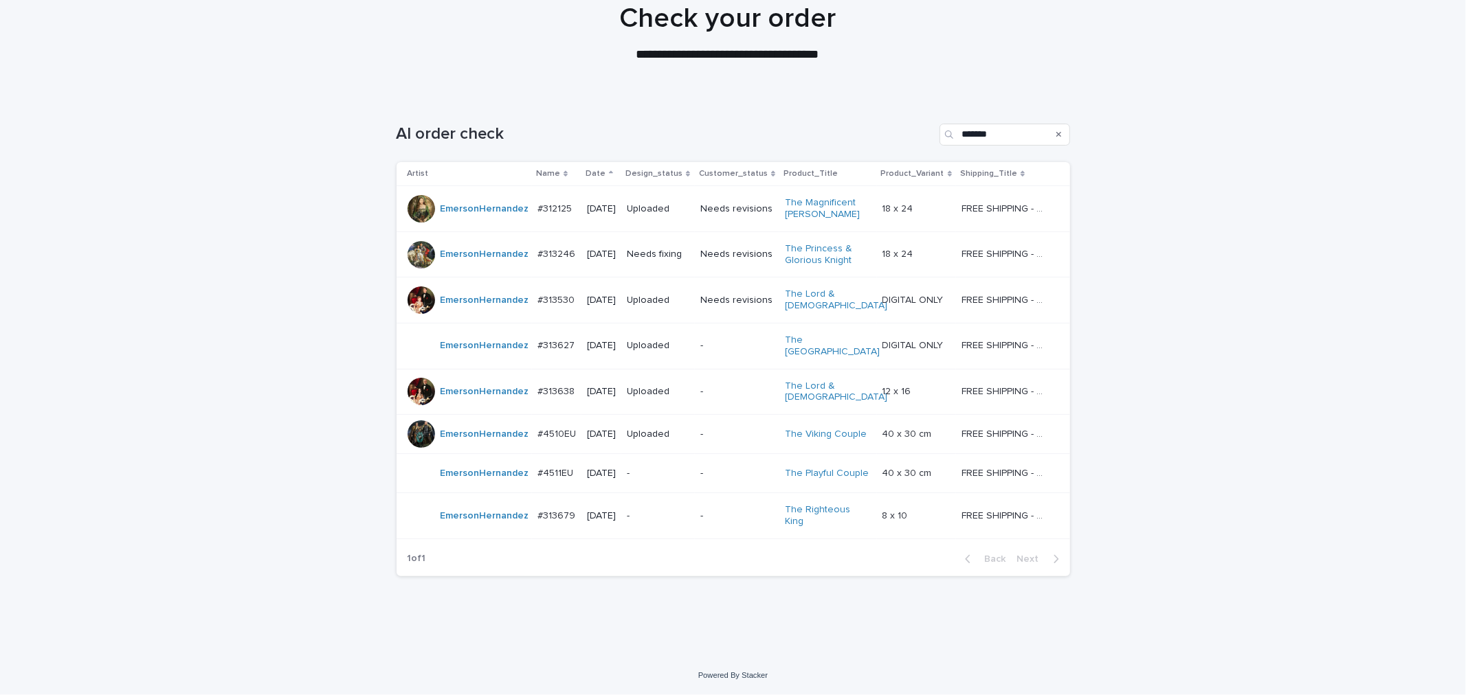
scroll to position [44, 0]
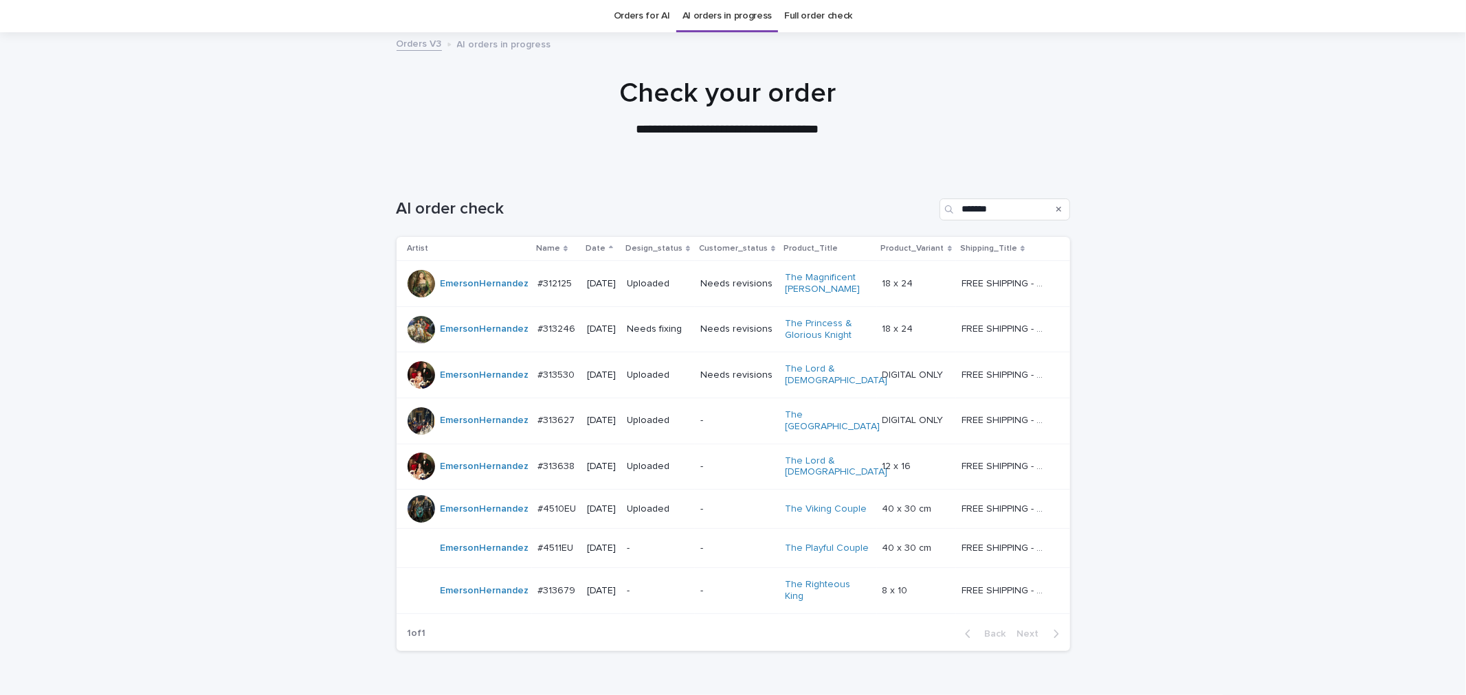
drag, startPoint x: 1389, startPoint y: 347, endPoint x: 1308, endPoint y: 310, distance: 89.2
click at [1388, 347] on div "Loading... Saving… Loading... Saving… AI order check ******* Artist Name Date D…" at bounding box center [733, 451] width 1466 height 560
click at [1172, 145] on div at bounding box center [727, 101] width 1455 height 137
click at [1317, 434] on div "Loading... Saving… Loading... Saving… AI order check ******* Artist Name Date D…" at bounding box center [733, 451] width 1466 height 560
click at [307, 293] on div "Loading... Saving… Loading... Saving… AI order check ******* Artist Name Date D…" at bounding box center [733, 451] width 1466 height 560
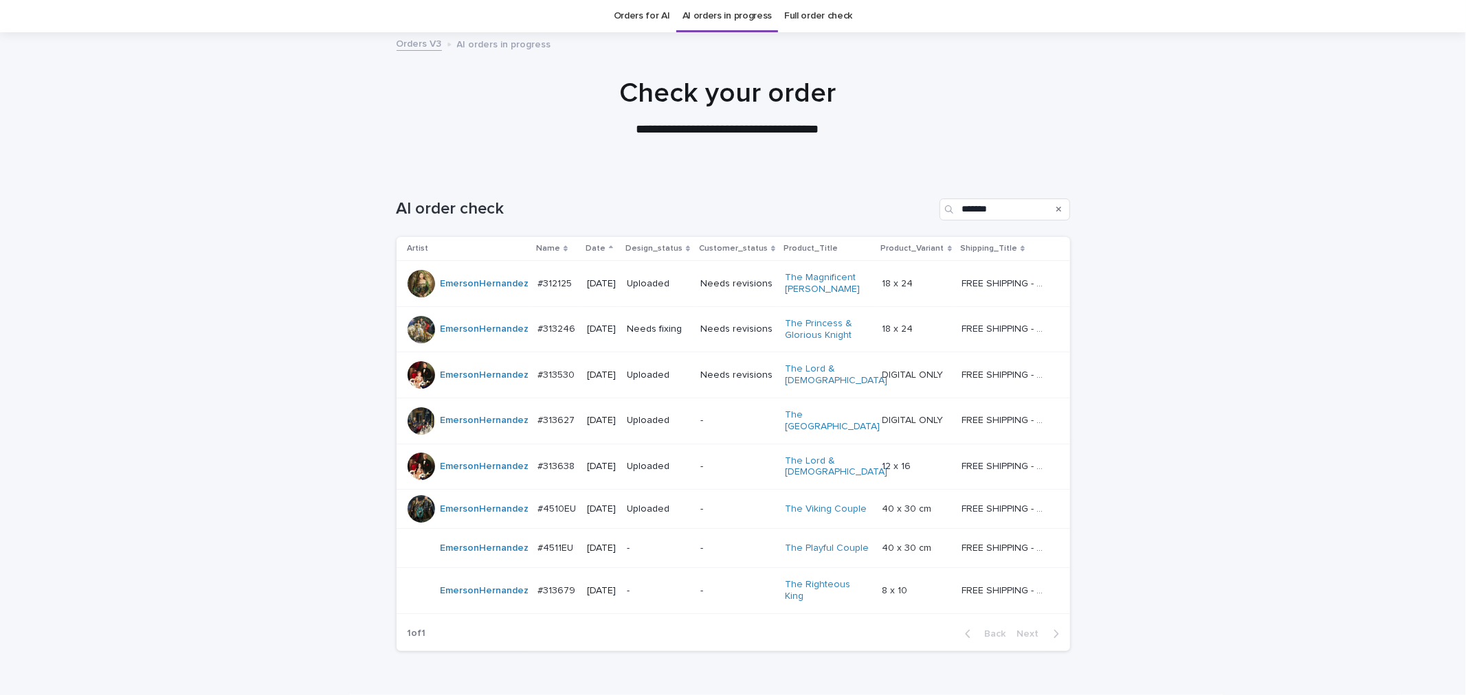
click at [1221, 421] on div "Loading... Saving… Loading... Saving… AI order check ******* Artist Name Date D…" at bounding box center [733, 451] width 1466 height 560
click at [694, 558] on td "-" at bounding box center [657, 548] width 73 height 39
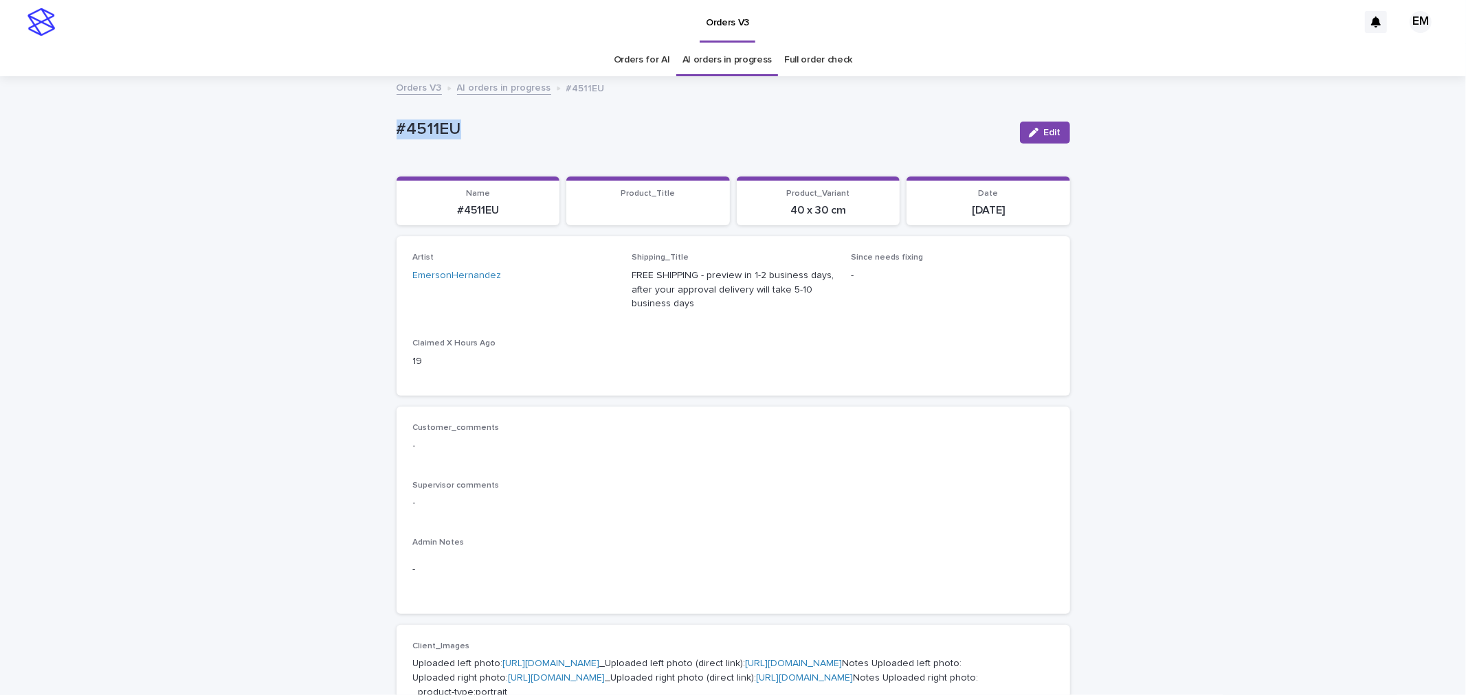
drag, startPoint x: 570, startPoint y: 118, endPoint x: 326, endPoint y: 163, distance: 248.8
copy p "#4511EU"
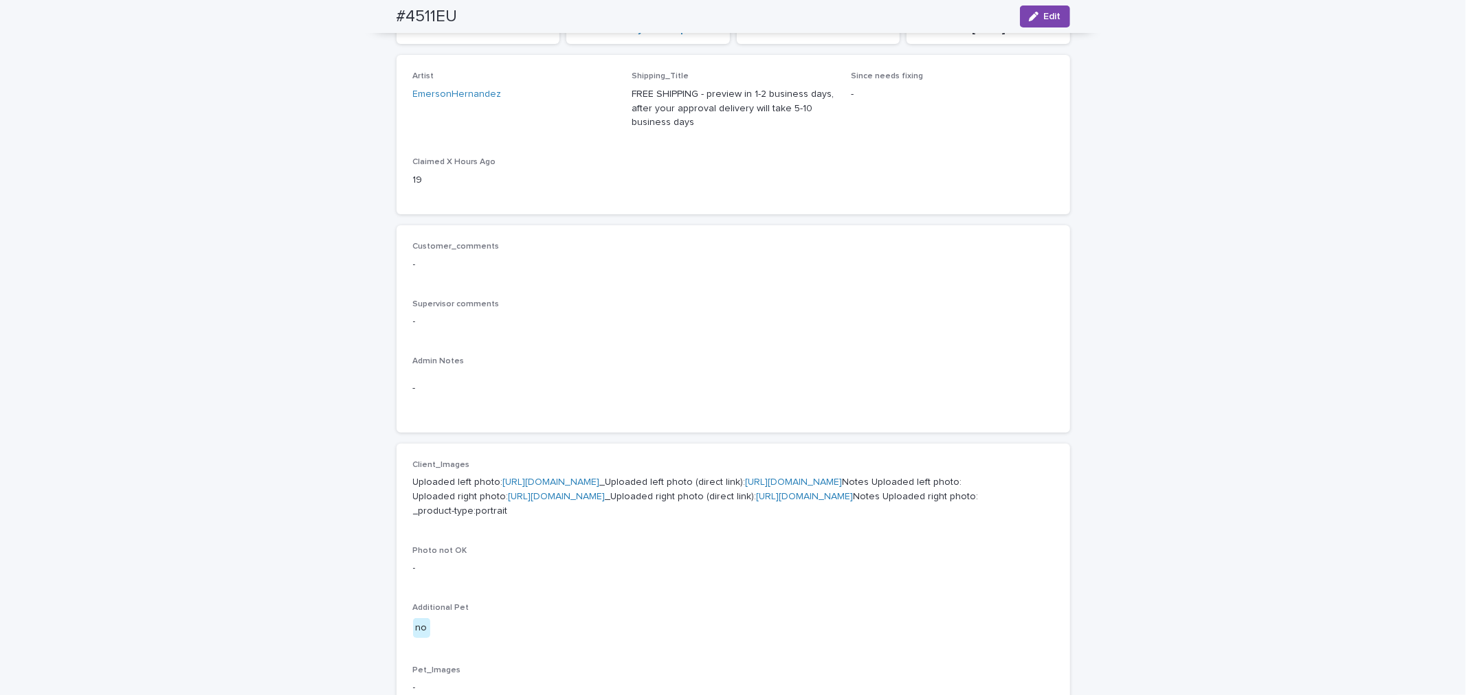
scroll to position [51, 0]
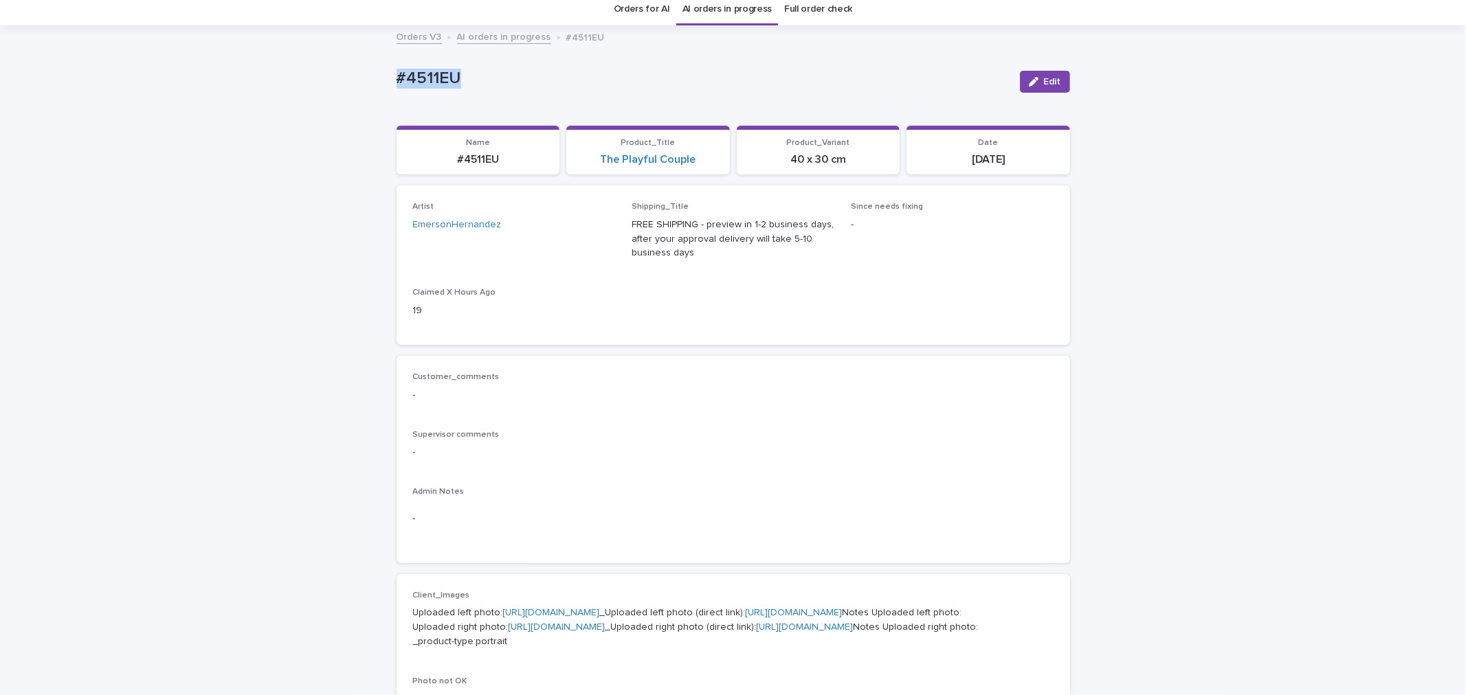
copy p "#4511EU"
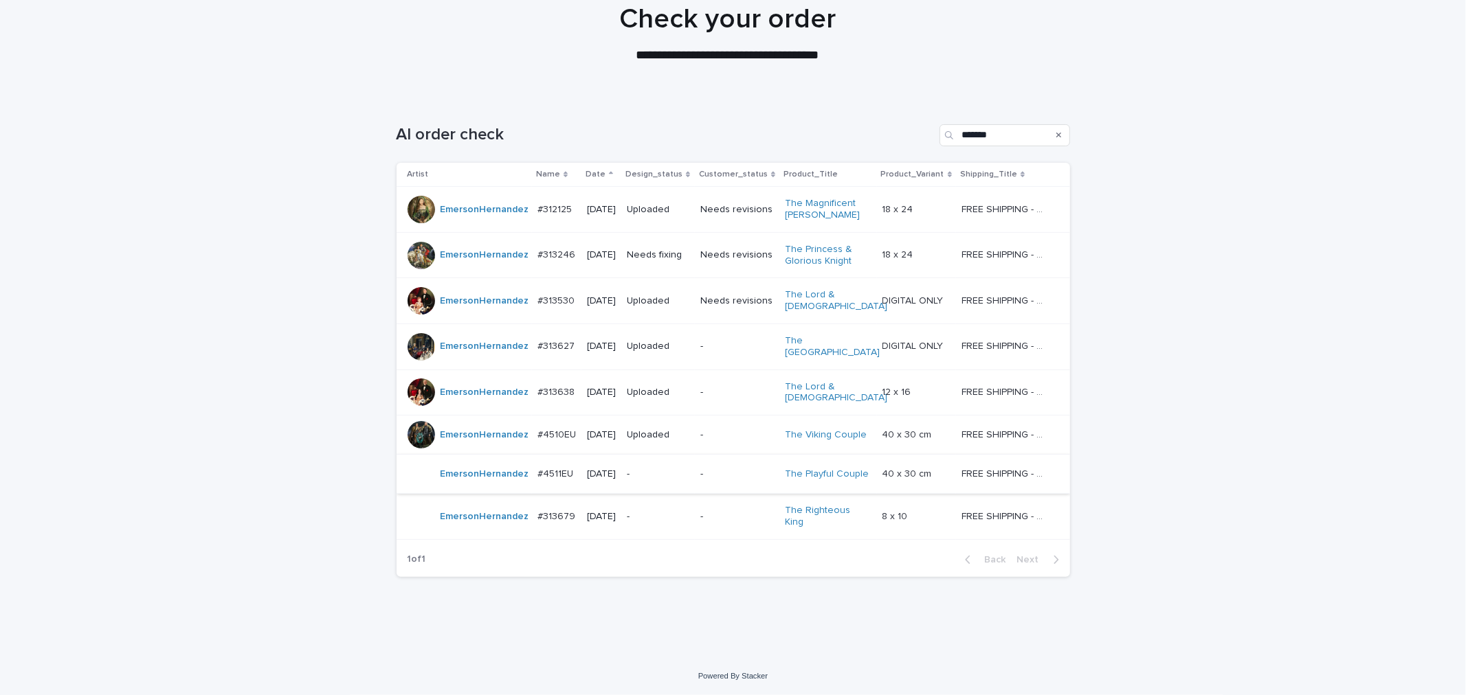
scroll to position [119, 0]
click at [671, 528] on div "-" at bounding box center [658, 516] width 62 height 23
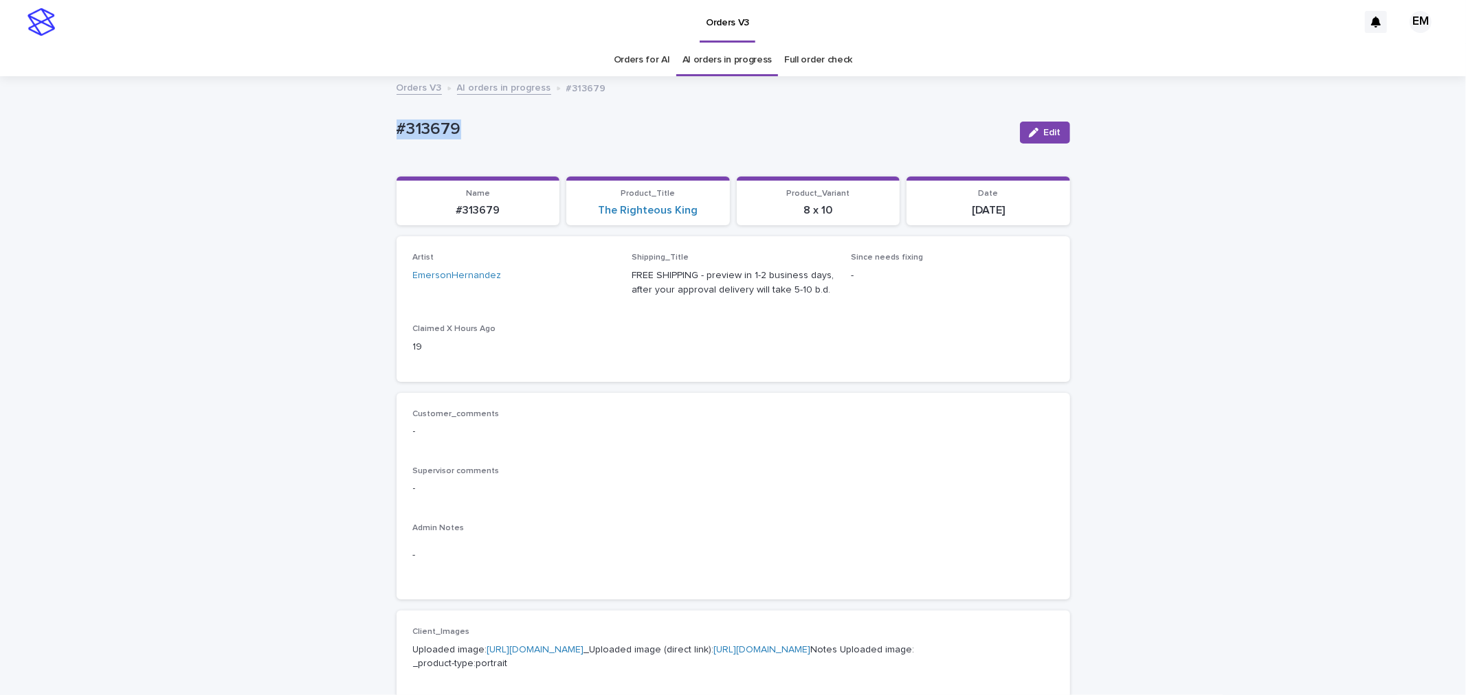
drag, startPoint x: 497, startPoint y: 124, endPoint x: 291, endPoint y: 136, distance: 206.5
click at [320, 138] on div "Loading... Saving… Loading... Saving… #313679 Edit #313679 Edit Sorry, there wa…" at bounding box center [733, 704] width 1466 height 1252
copy p "#313679"
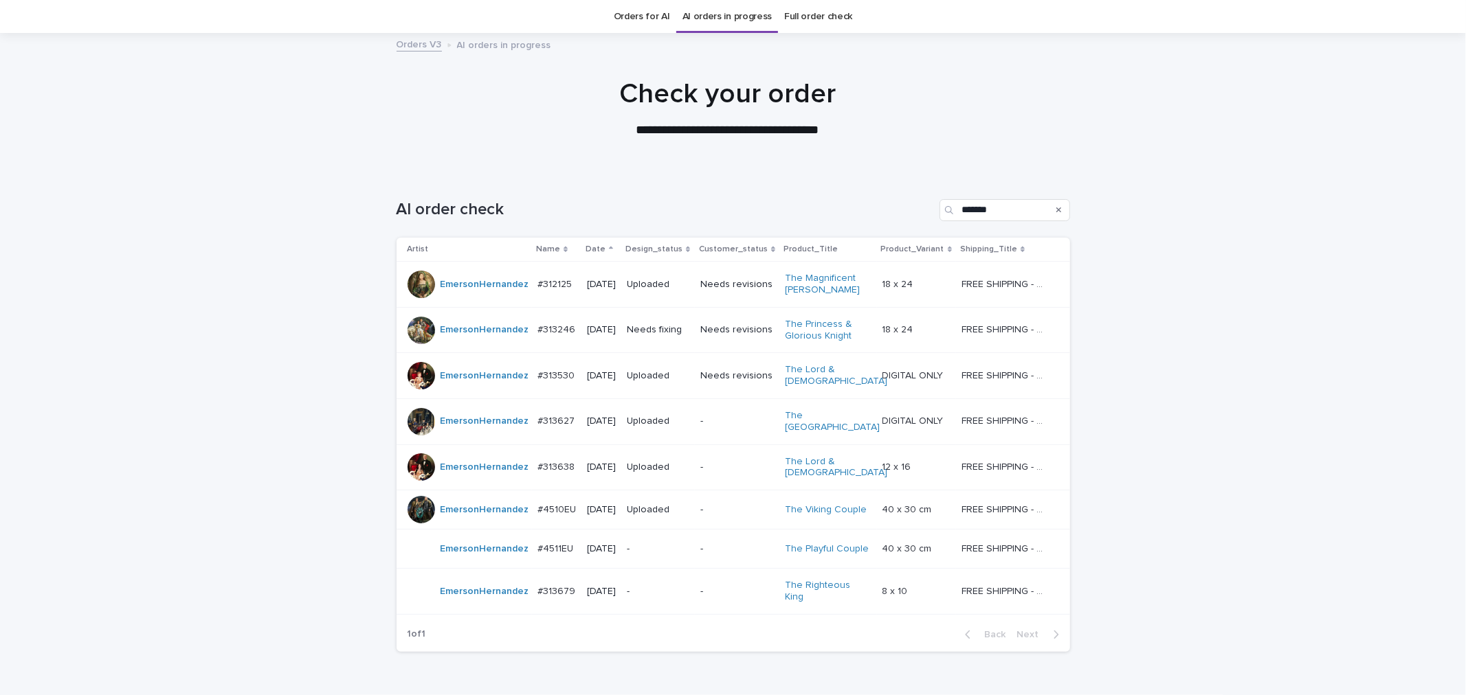
scroll to position [44, 0]
click at [648, 344] on td "Needs fixing" at bounding box center [657, 329] width 73 height 46
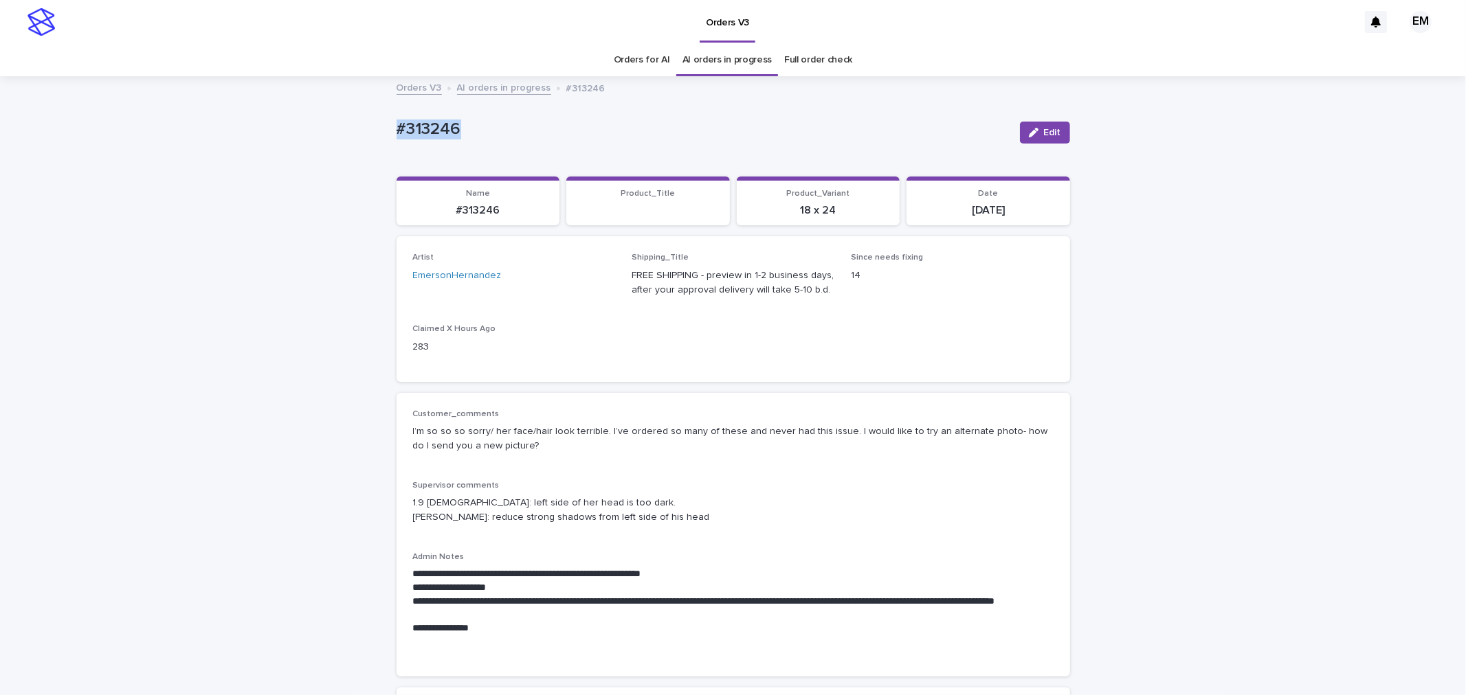
drag, startPoint x: 424, startPoint y: 113, endPoint x: 324, endPoint y: 145, distance: 105.2
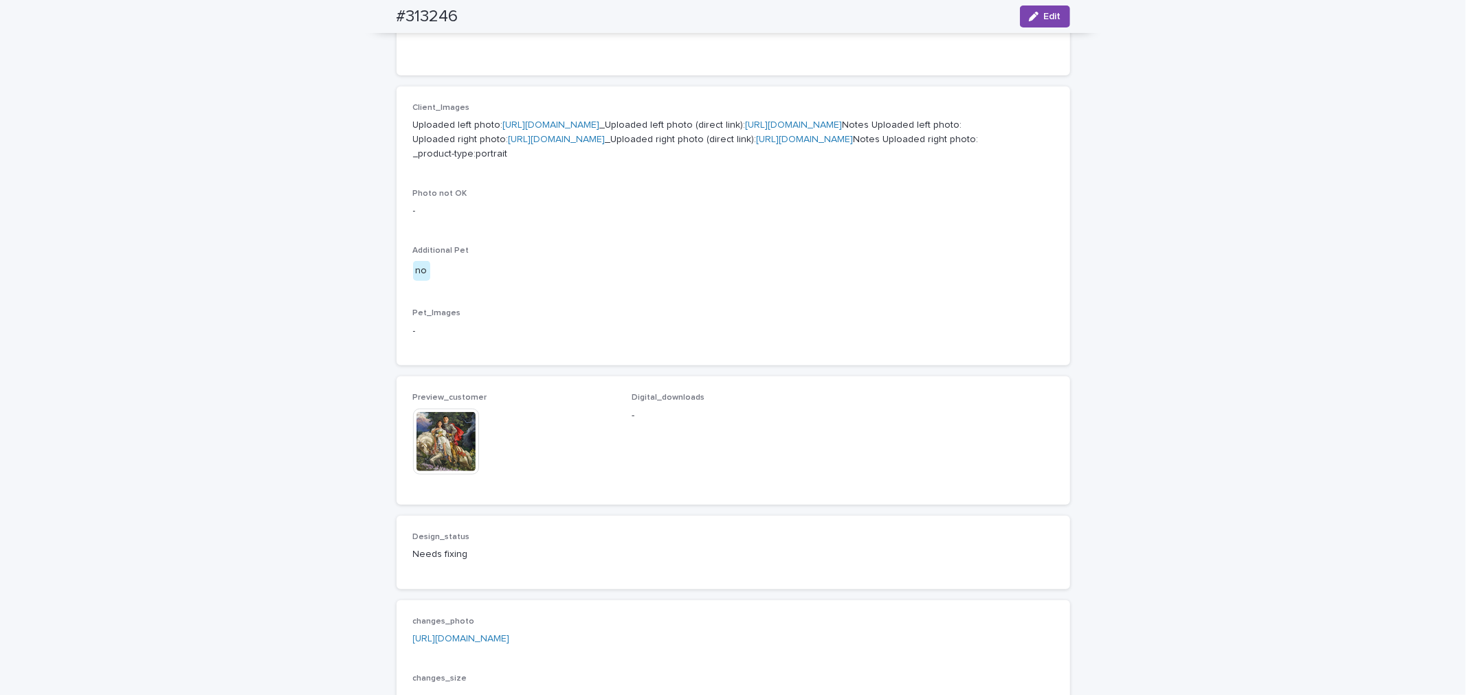
scroll to position [763, 0]
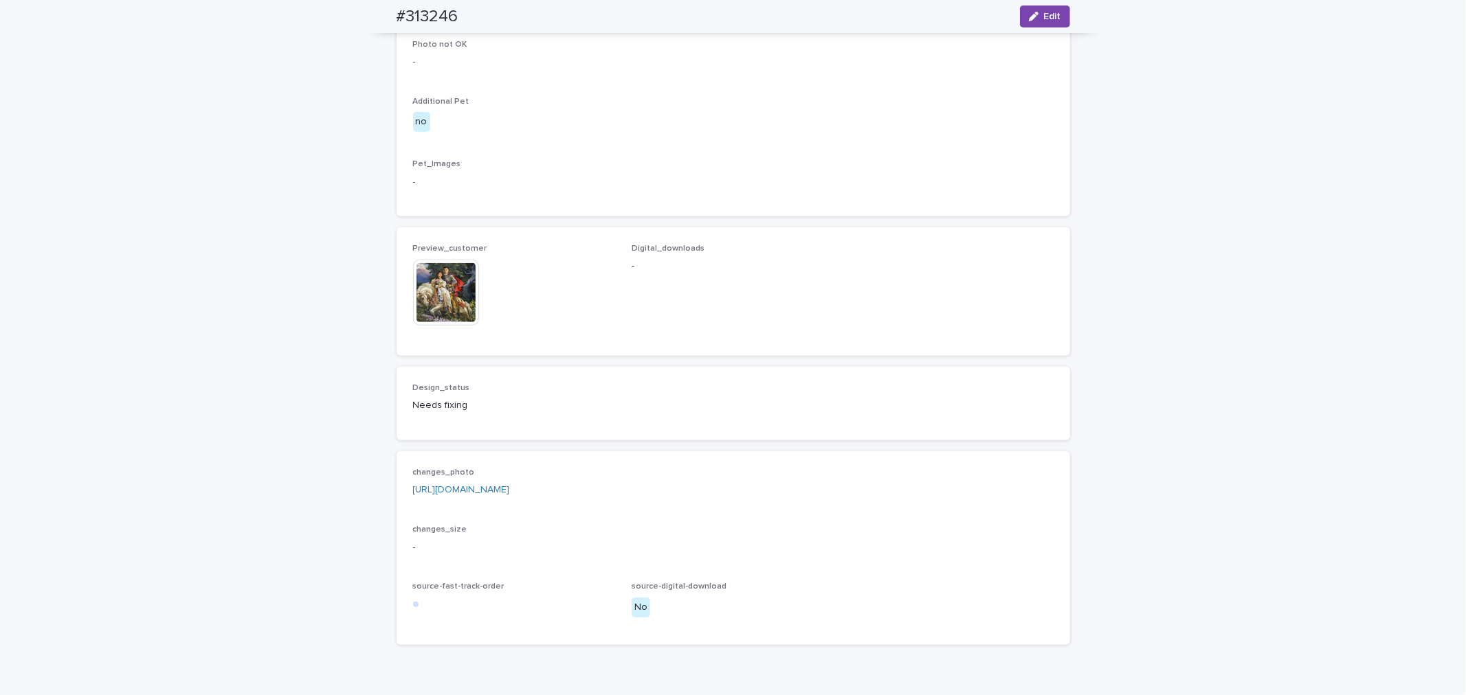
drag, startPoint x: 572, startPoint y: 627, endPoint x: 579, endPoint y: 609, distance: 19.1
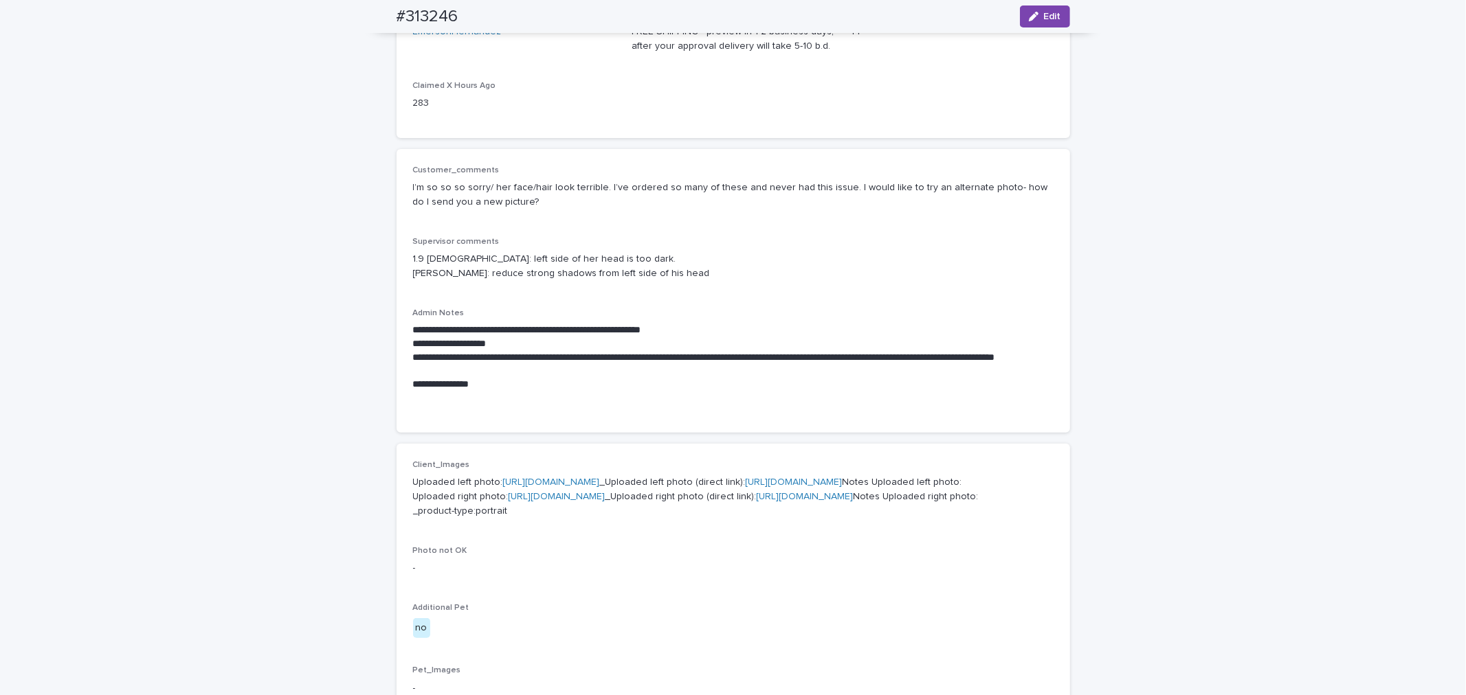
scroll to position [254, 0]
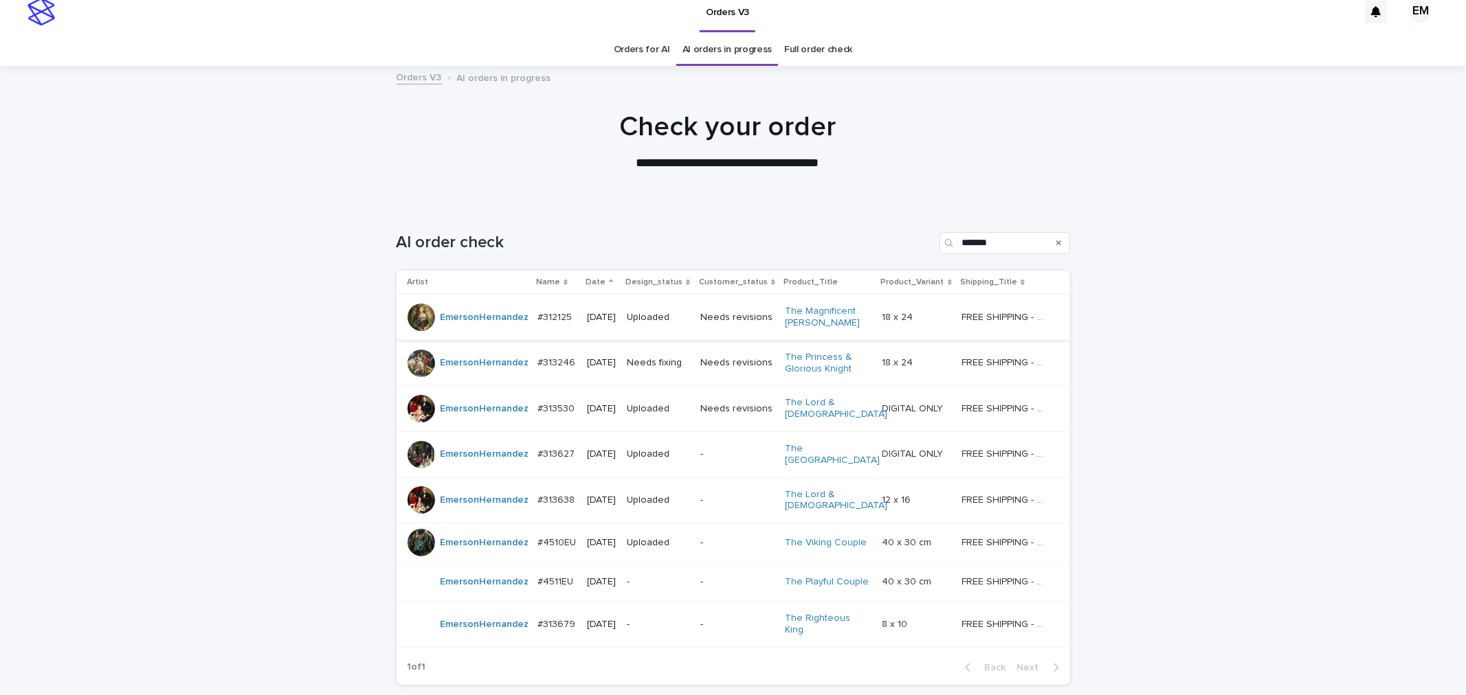
scroll to position [44, 0]
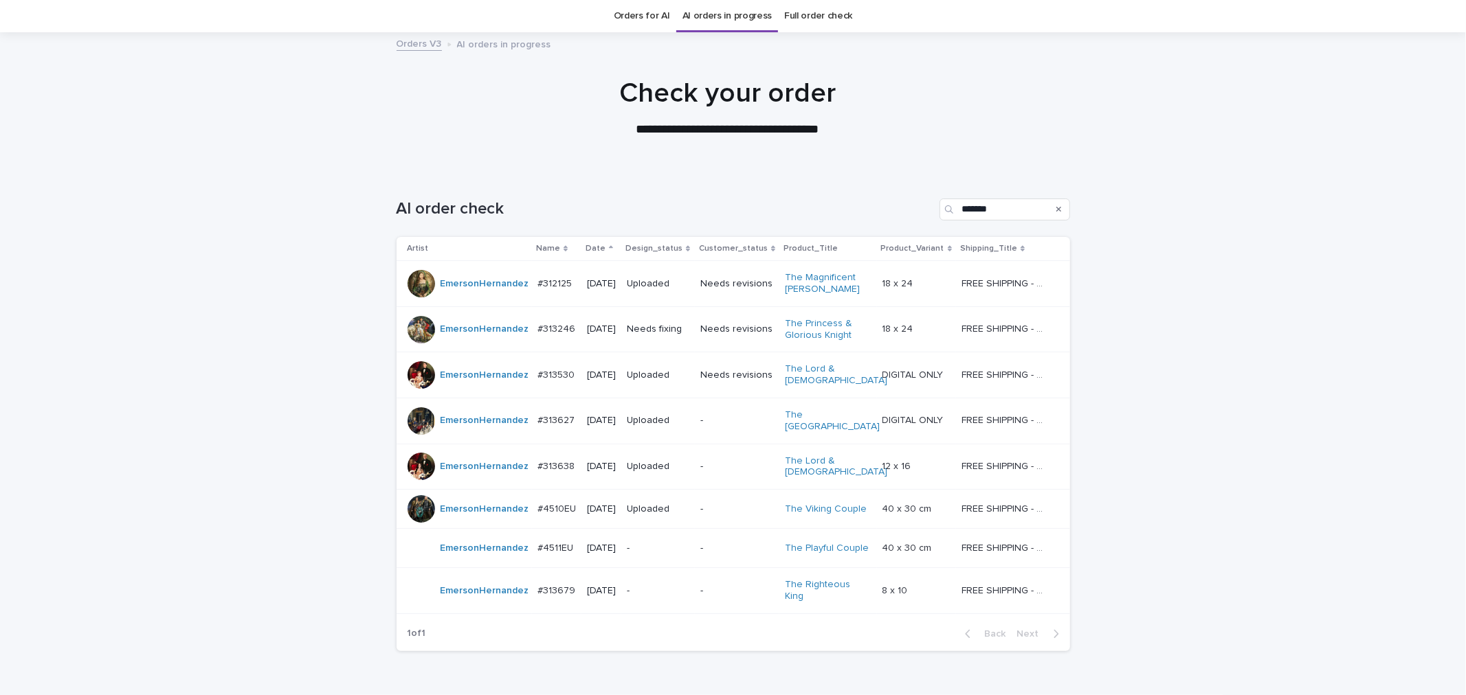
click at [1273, 361] on div "Loading... Saving… Loading... Saving… AI order check ******* Artist Name Date D…" at bounding box center [733, 451] width 1466 height 560
click at [1007, 210] on input "*******" at bounding box center [1004, 210] width 131 height 22
click at [1056, 214] on button "Search" at bounding box center [1058, 210] width 5 height 22
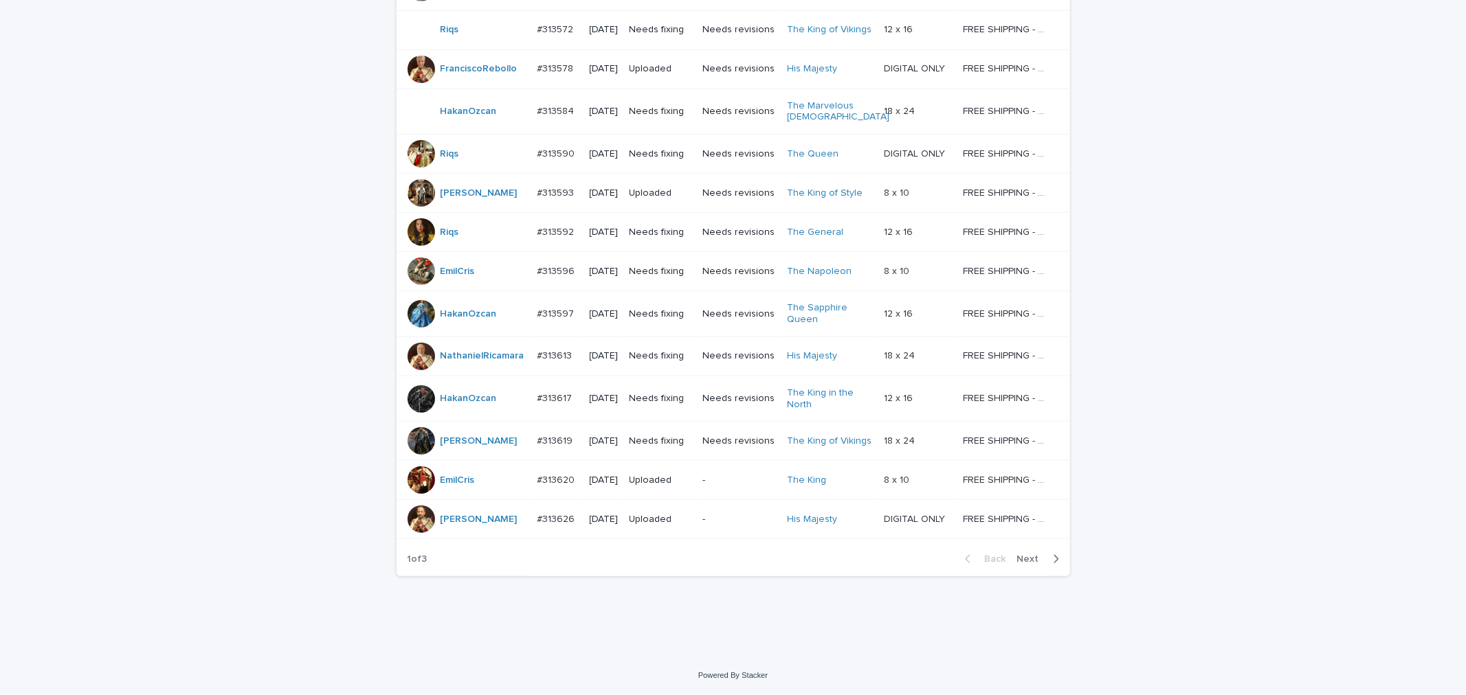
scroll to position [1126, 0]
click at [1036, 555] on span "Next" at bounding box center [1032, 560] width 30 height 10
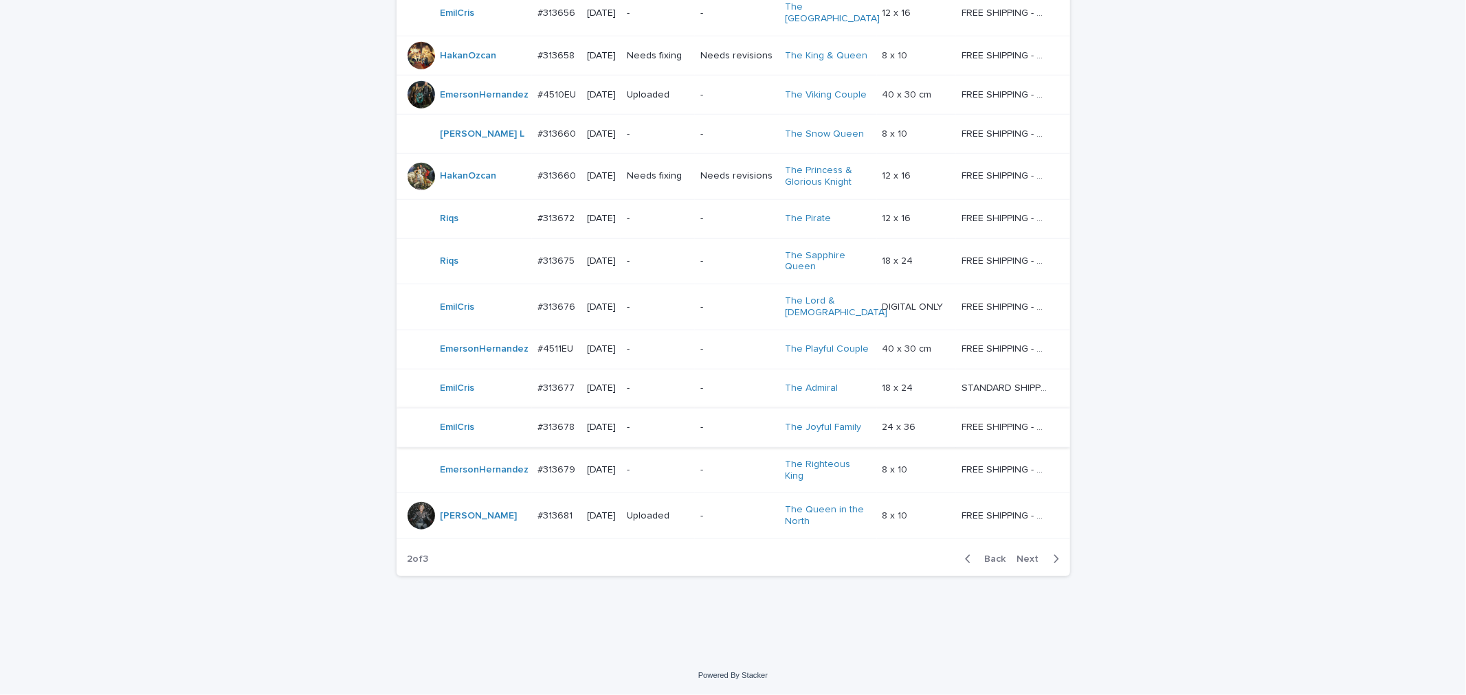
scroll to position [1048, 0]
click at [1036, 564] on span "Next" at bounding box center [1032, 560] width 30 height 10
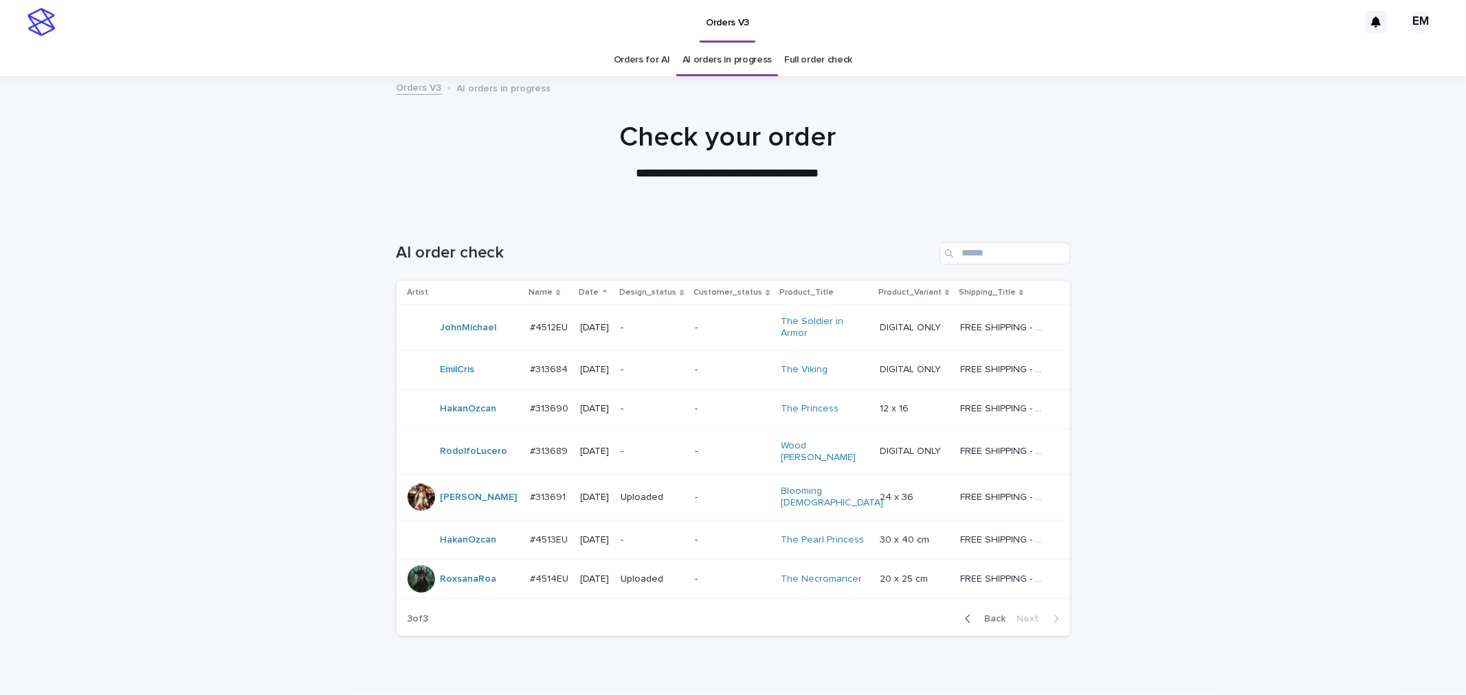
click at [983, 614] on span "Back" at bounding box center [991, 619] width 30 height 10
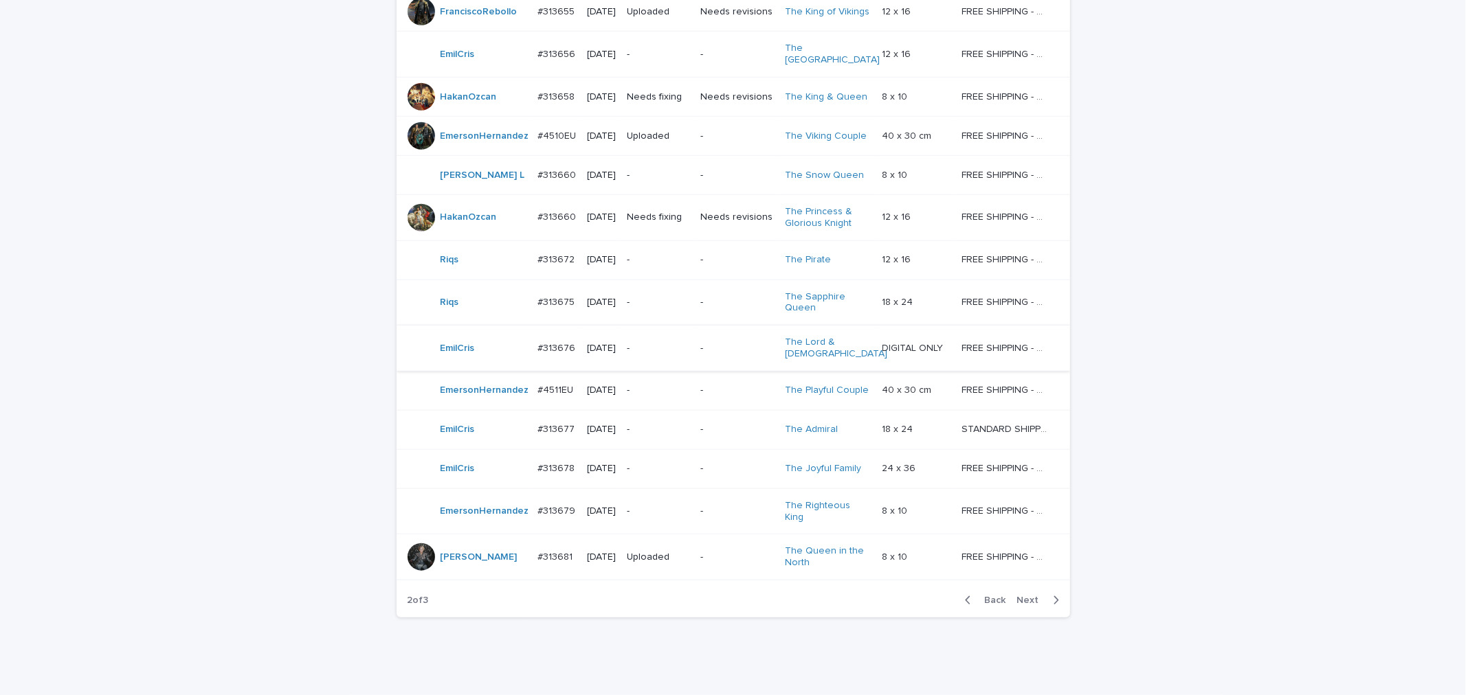
scroll to position [1099, 0]
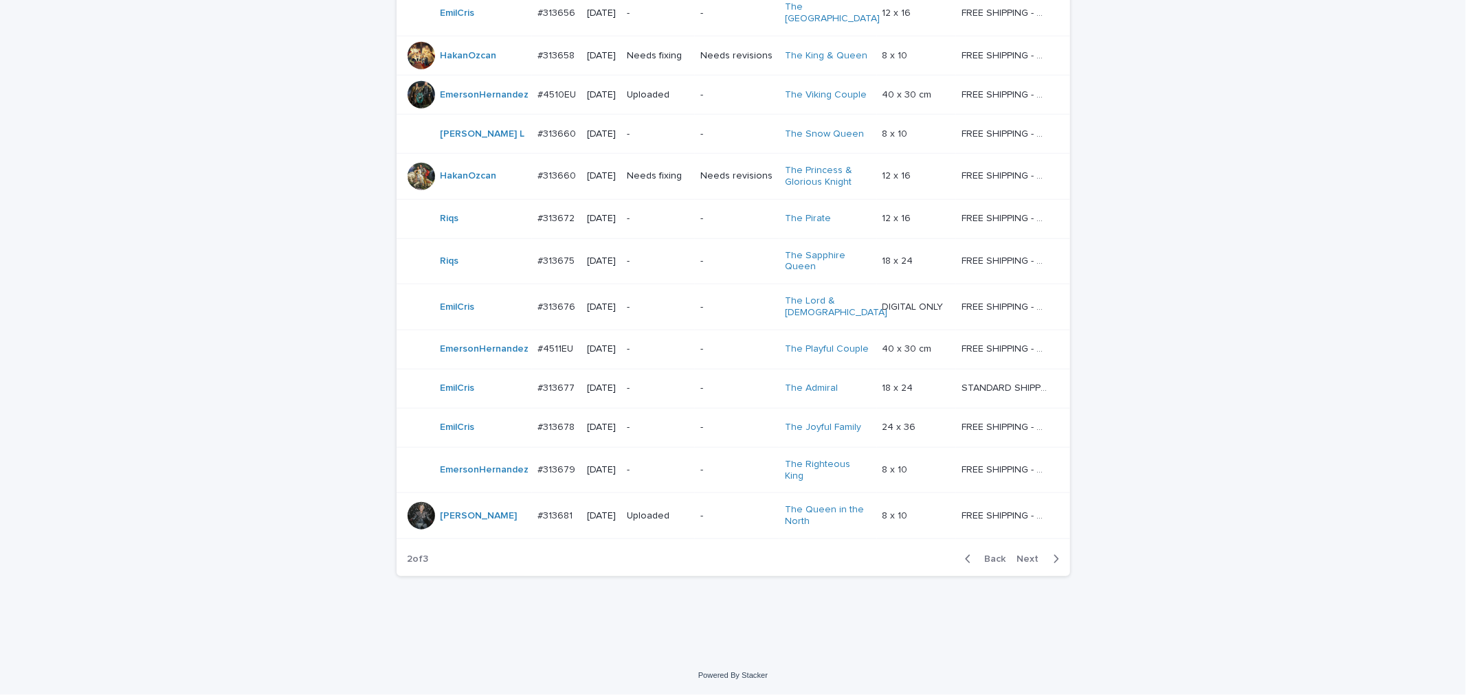
click at [694, 433] on td "-" at bounding box center [657, 427] width 73 height 39
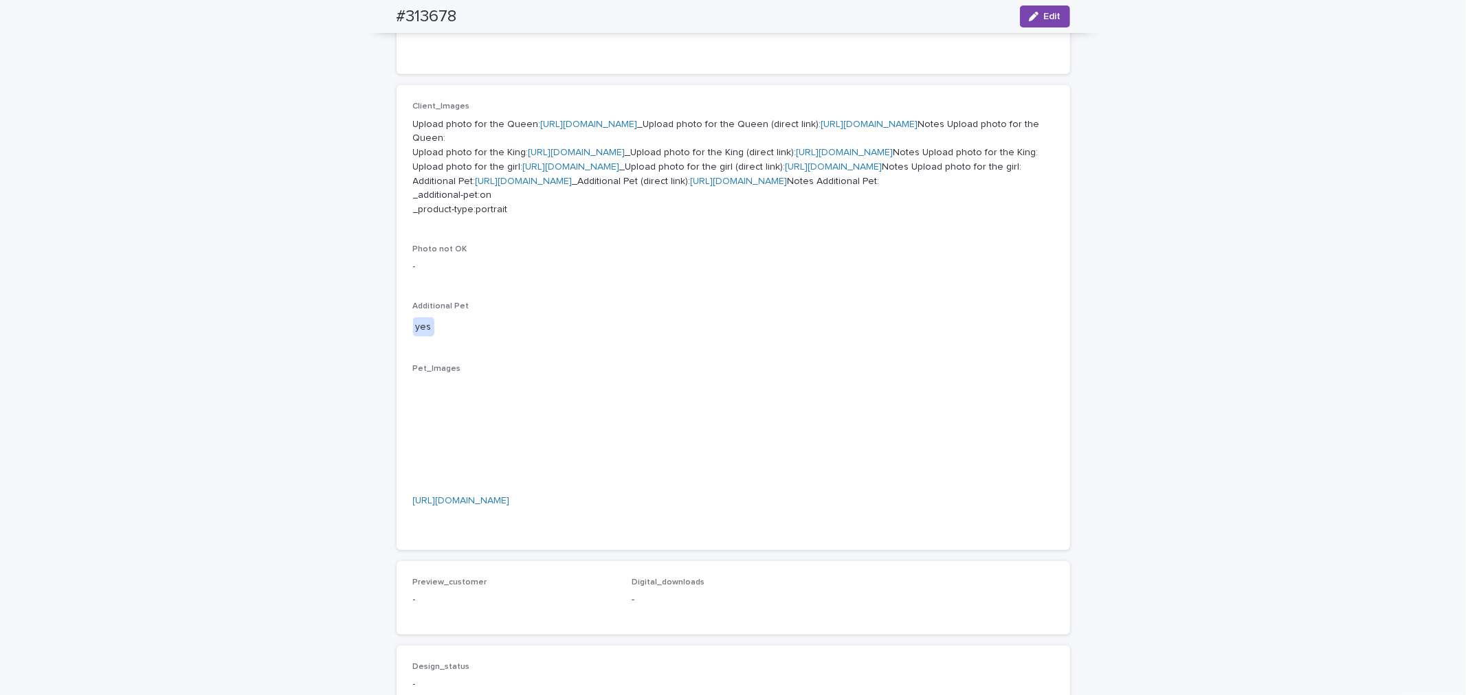
scroll to position [509, 0]
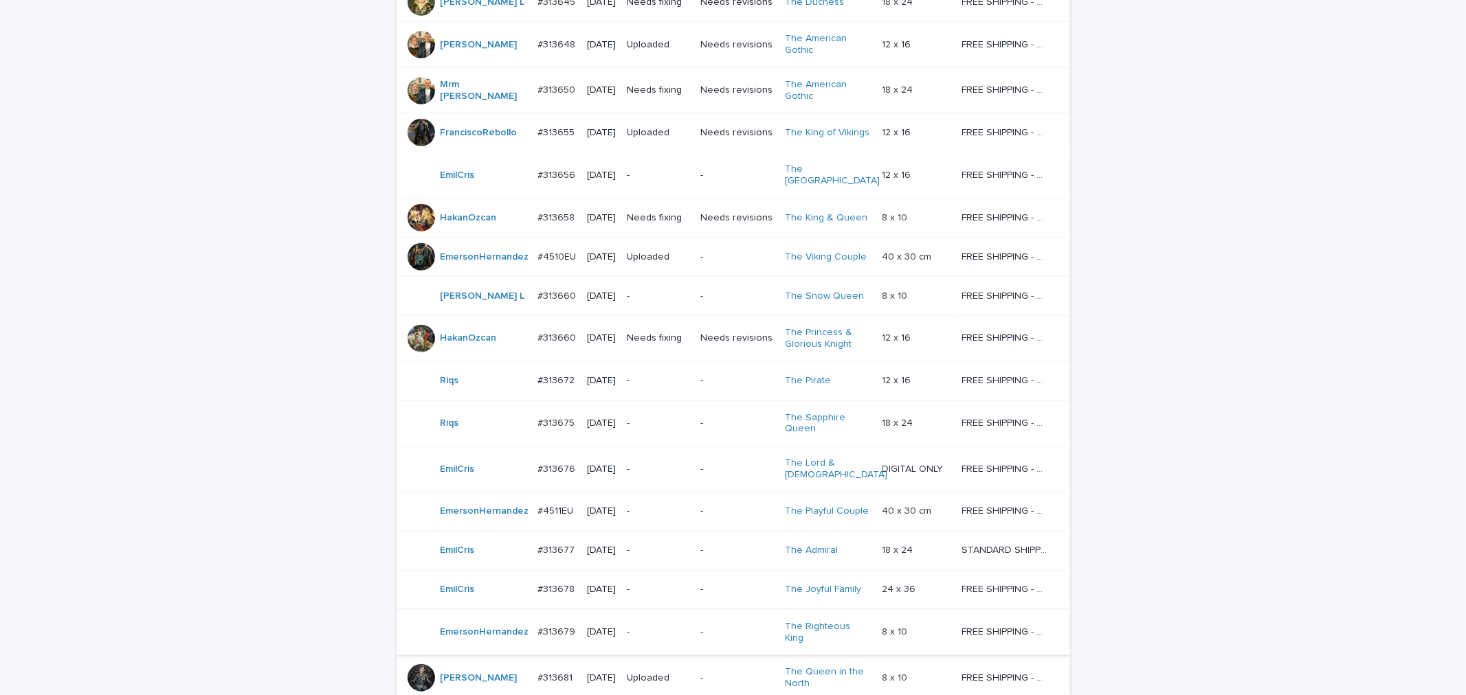
scroll to position [1099, 0]
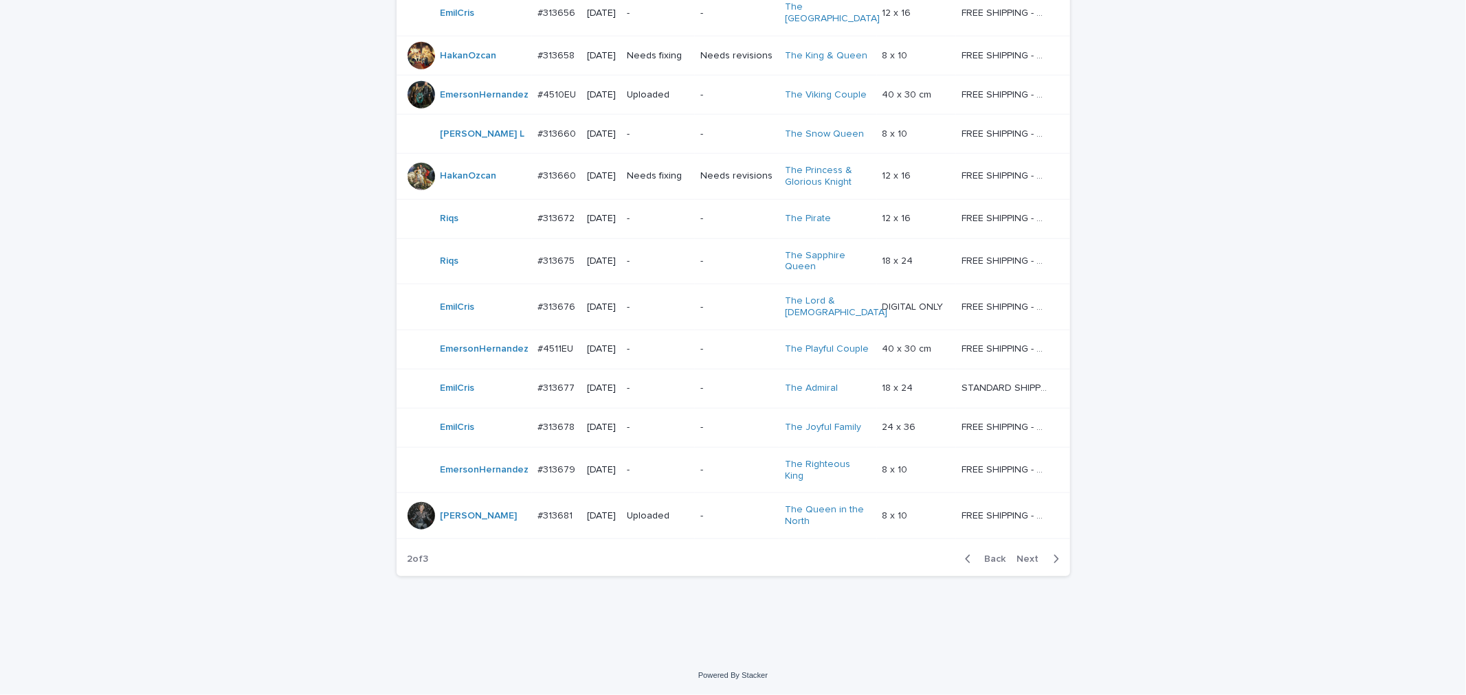
click at [684, 433] on p "-" at bounding box center [658, 428] width 62 height 12
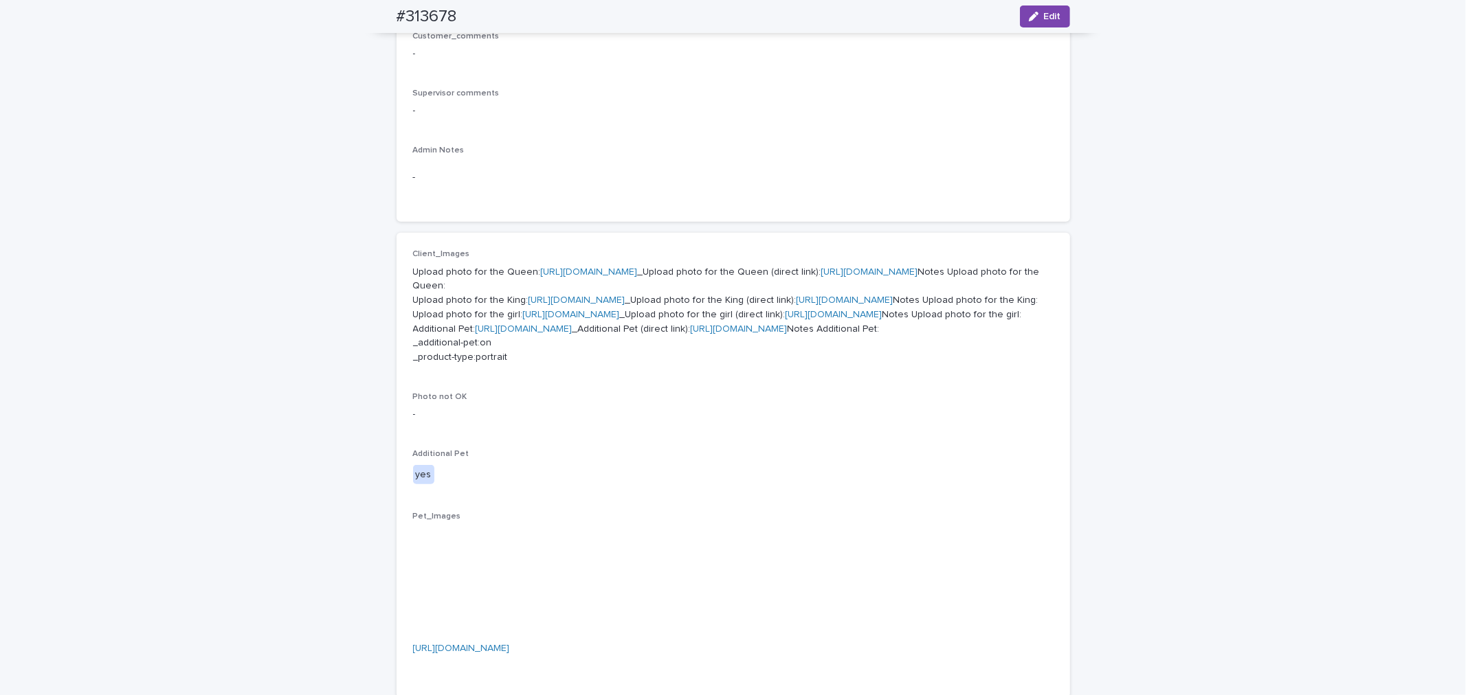
scroll to position [401, 0]
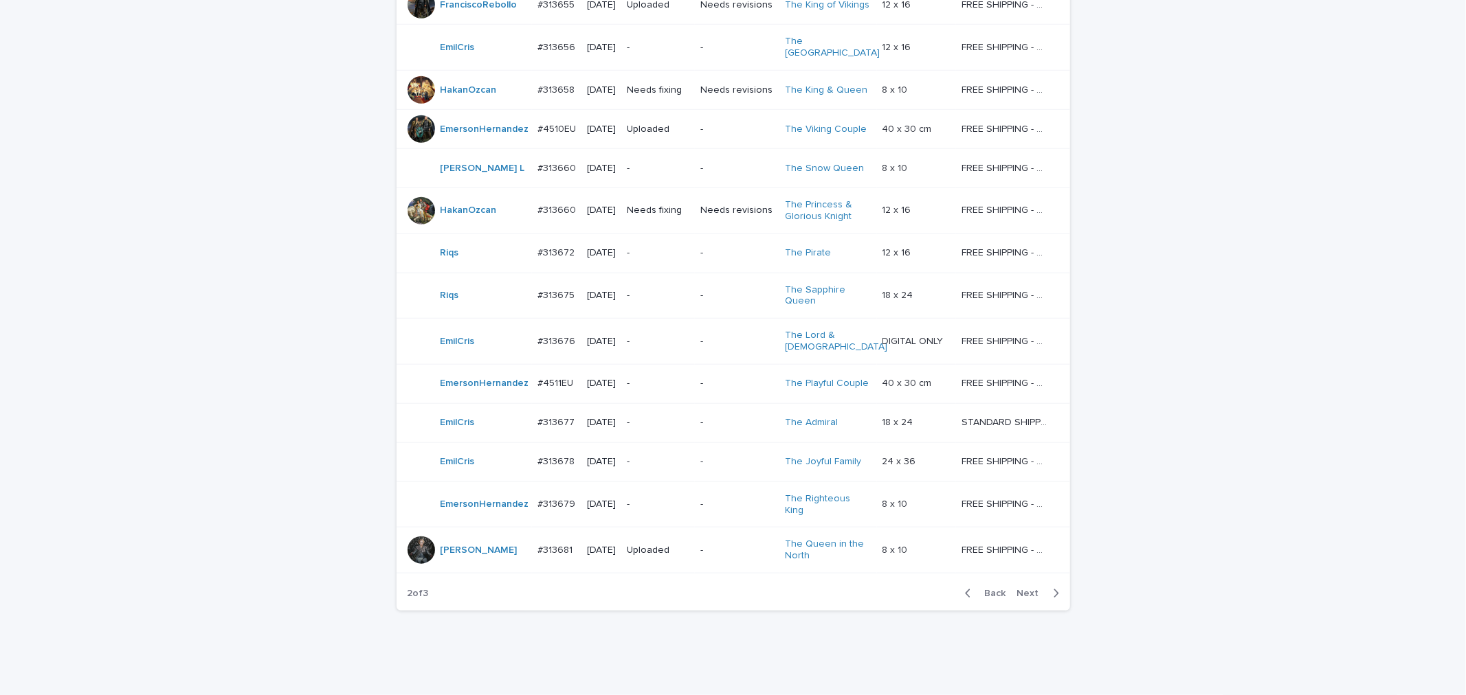
scroll to position [1099, 0]
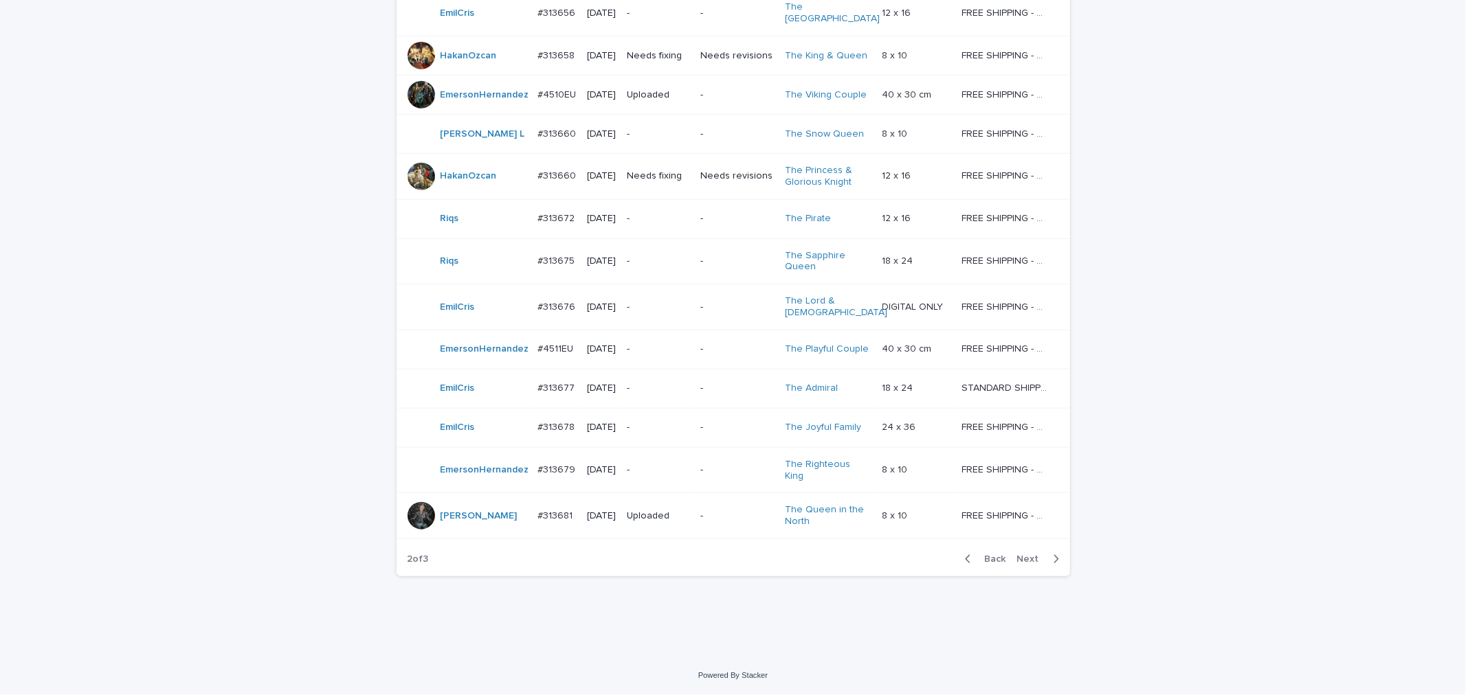
click at [1018, 559] on span "Next" at bounding box center [1032, 560] width 30 height 10
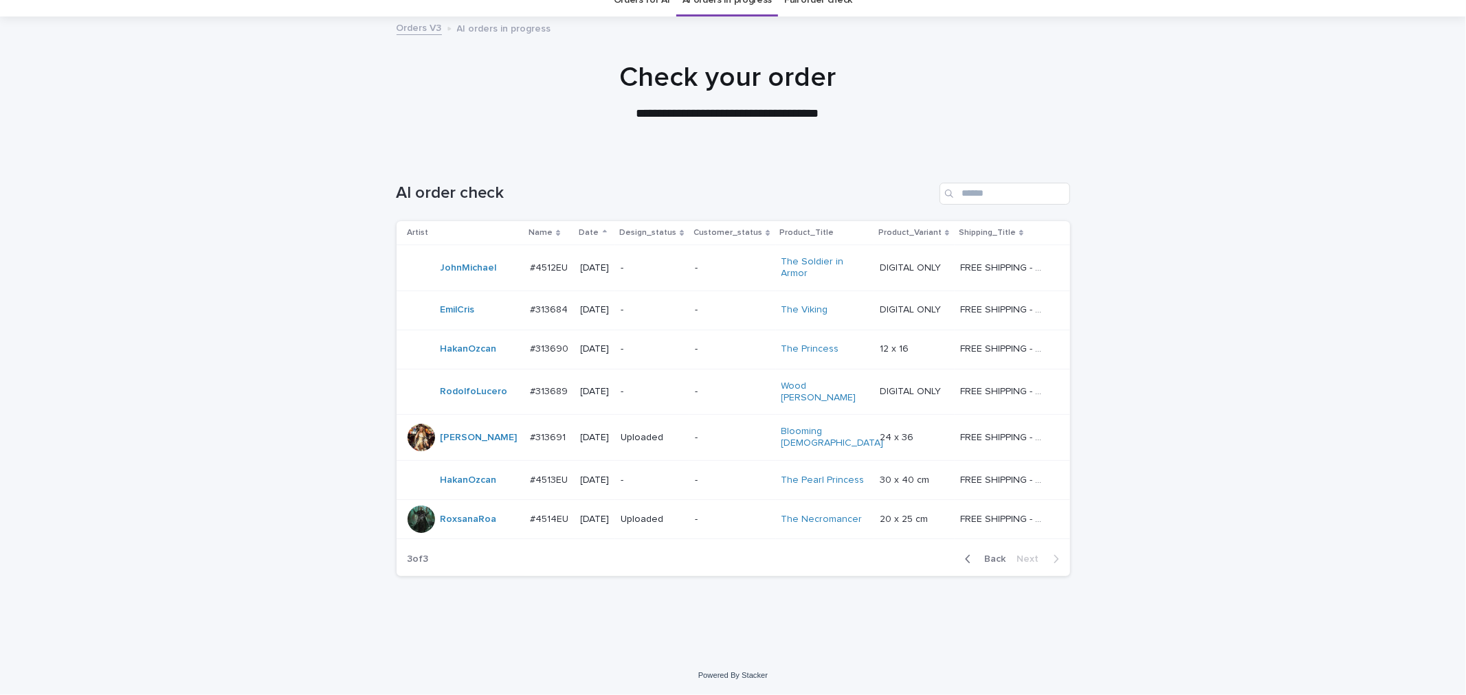
scroll to position [46, 0]
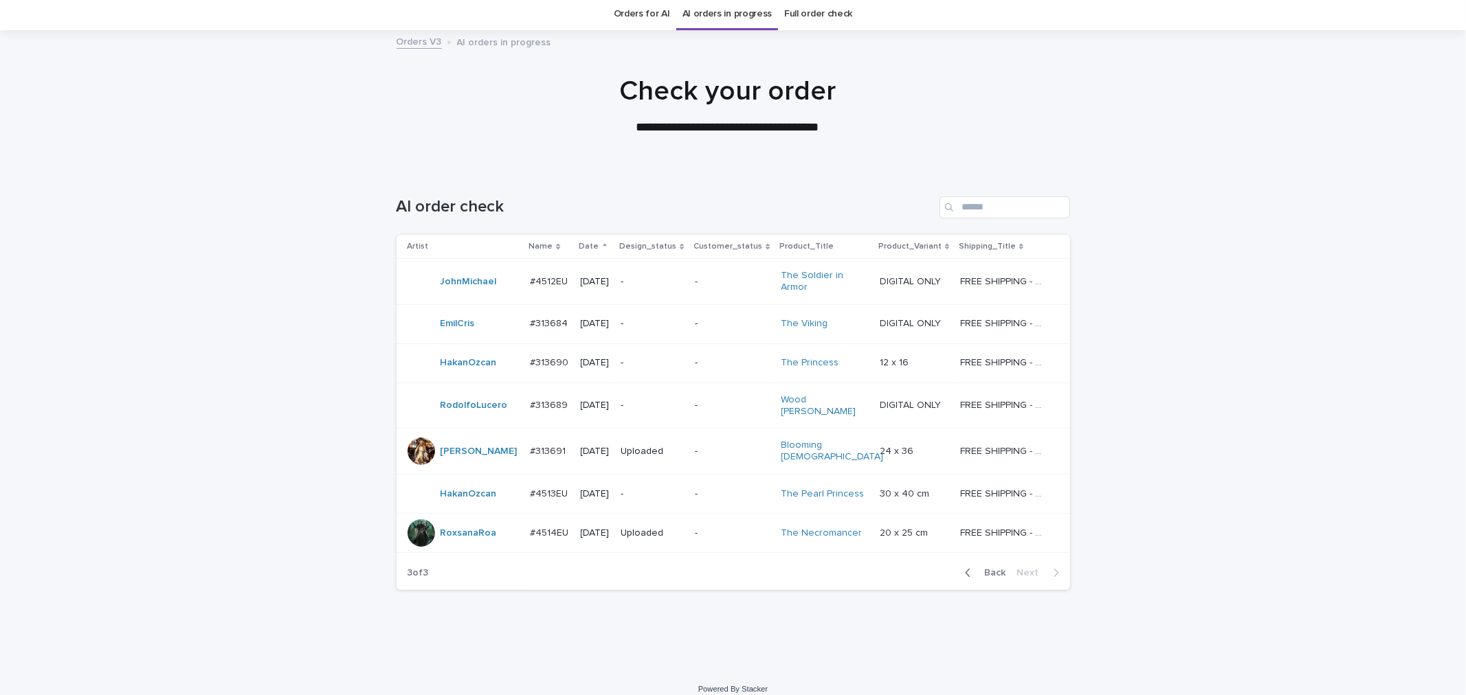
click at [990, 568] on span "Back" at bounding box center [991, 573] width 30 height 10
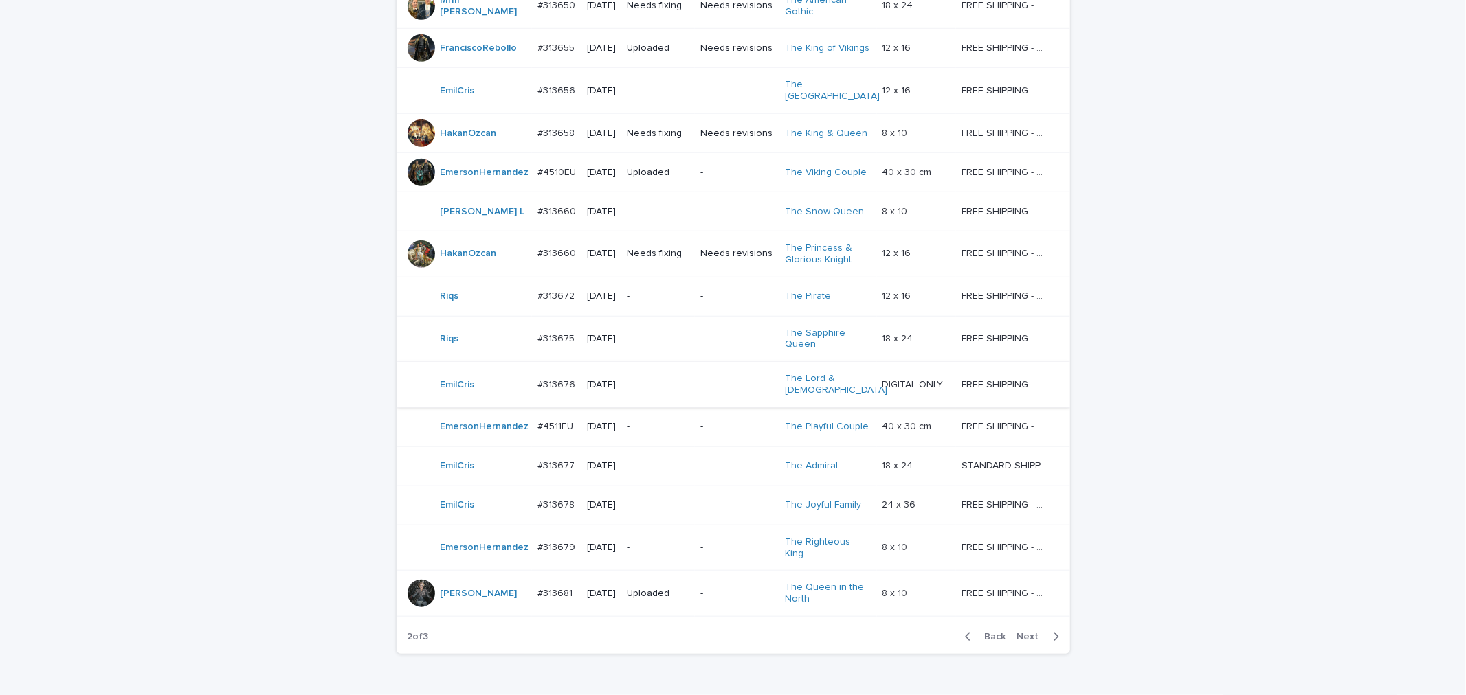
scroll to position [1099, 0]
